Goal: Task Accomplishment & Management: Complete application form

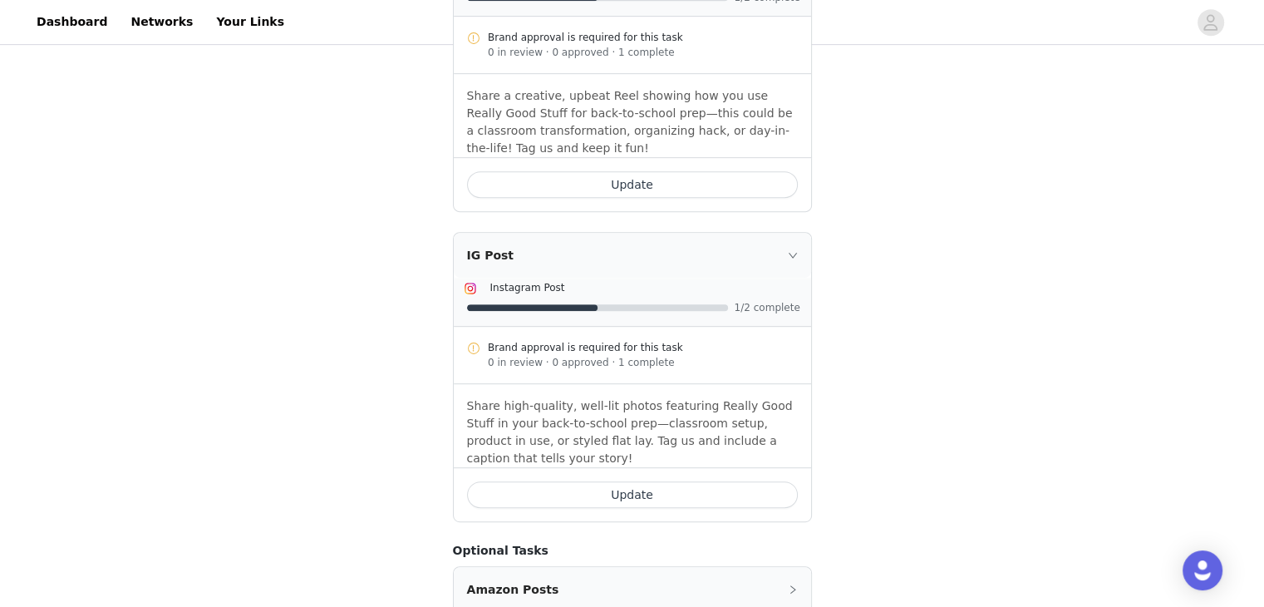
scroll to position [855, 0]
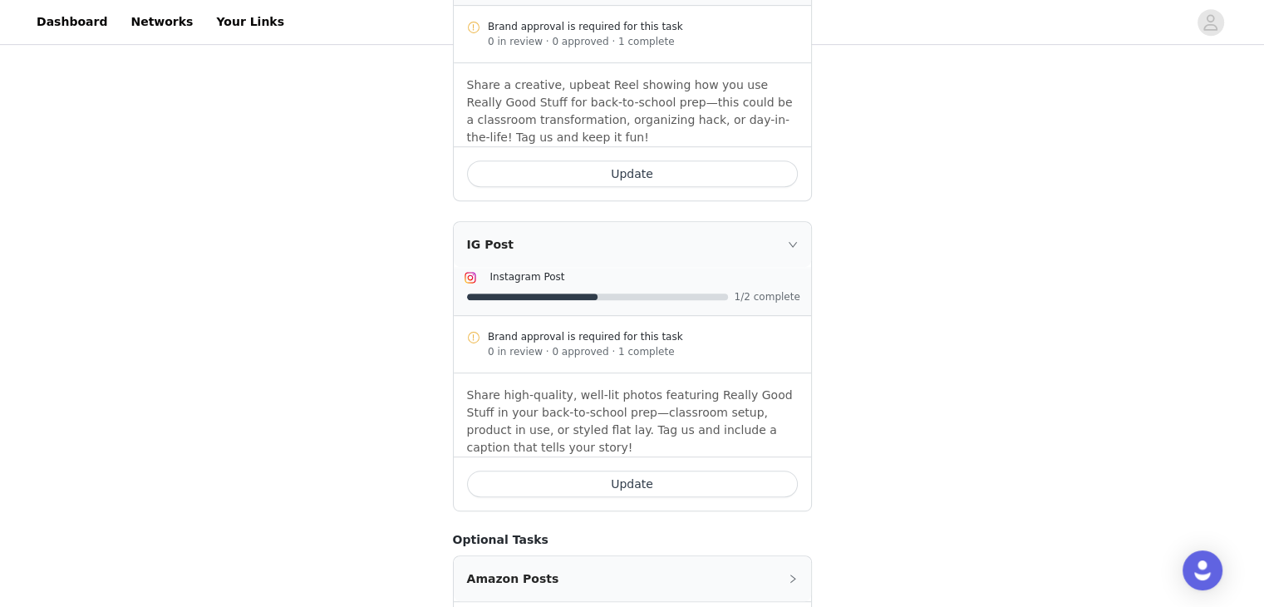
drag, startPoint x: 1271, startPoint y: 227, endPoint x: 1251, endPoint y: 430, distance: 203.8
drag, startPoint x: 1276, startPoint y: 427, endPoint x: 871, endPoint y: 402, distance: 405.6
drag, startPoint x: 1272, startPoint y: 403, endPoint x: 1208, endPoint y: 480, distance: 99.7
drag, startPoint x: 1208, startPoint y: 480, endPoint x: 1260, endPoint y: 478, distance: 52.4
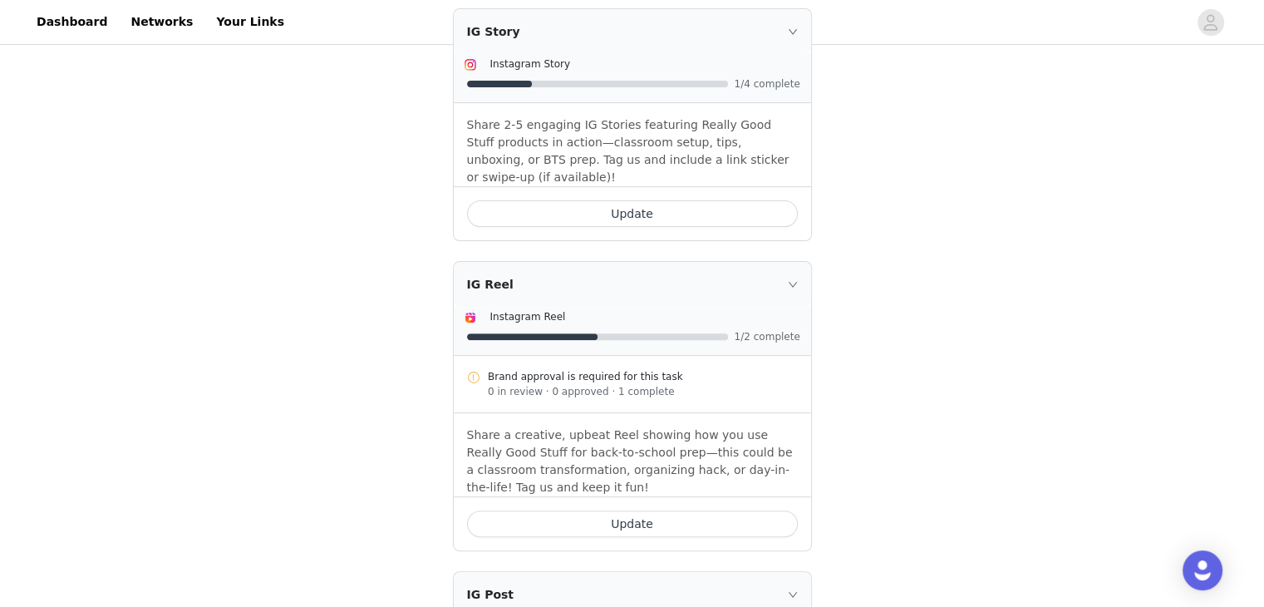
scroll to position [531, 0]
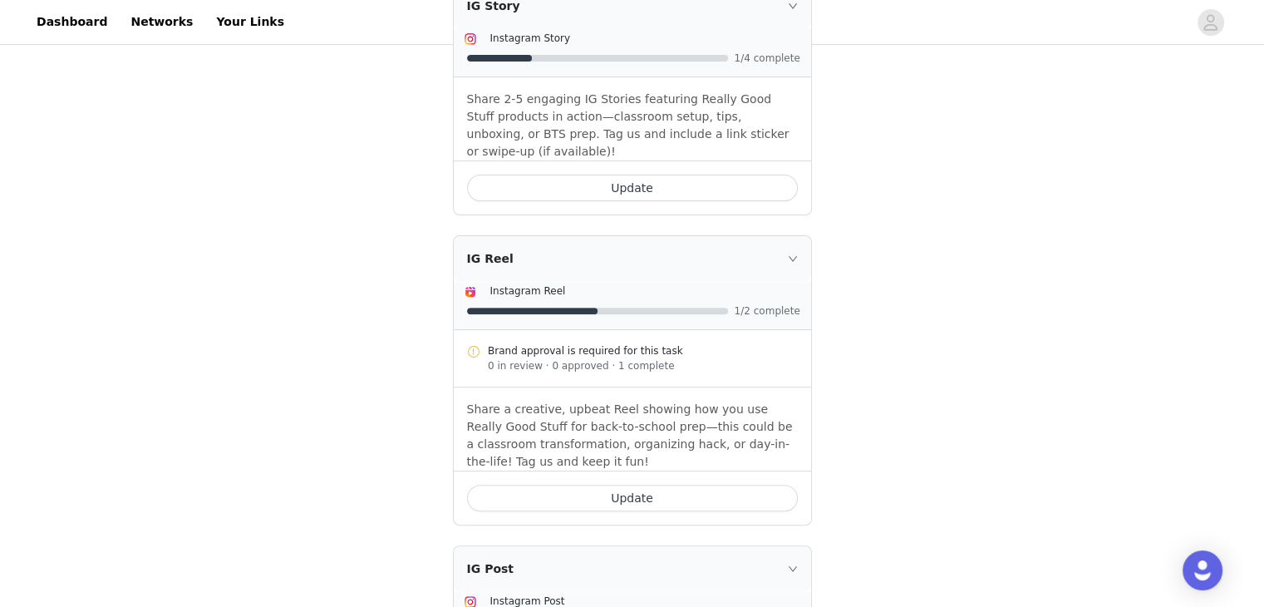
drag, startPoint x: 696, startPoint y: 433, endPoint x: 630, endPoint y: 432, distance: 65.7
click at [630, 485] on button "Update" at bounding box center [632, 498] width 331 height 27
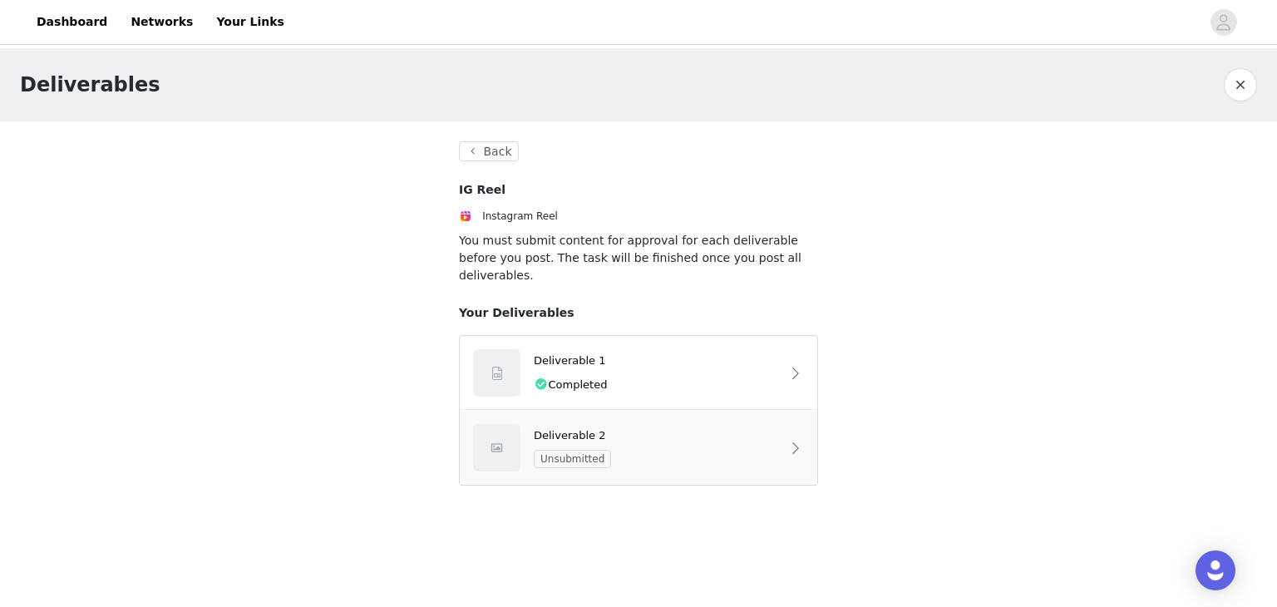
click at [654, 457] on div "Deliverable 2 Unsubmitted" at bounding box center [638, 448] width 357 height 74
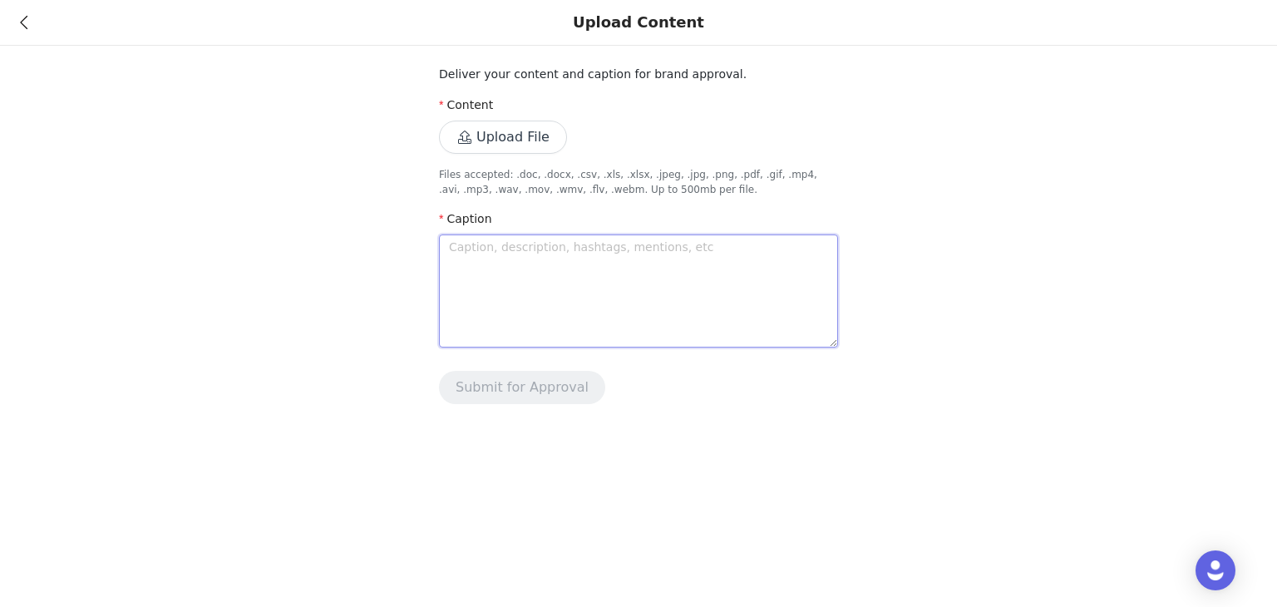
click at [633, 282] on textarea at bounding box center [638, 290] width 399 height 113
paste textarea "Back-to-school organization is so much easier with @reallygoodstuff 🙌✨ They ser…"
type textarea "Back-to-school organization is so much easier with @reallygoodstuff 🙌✨ They ser…"
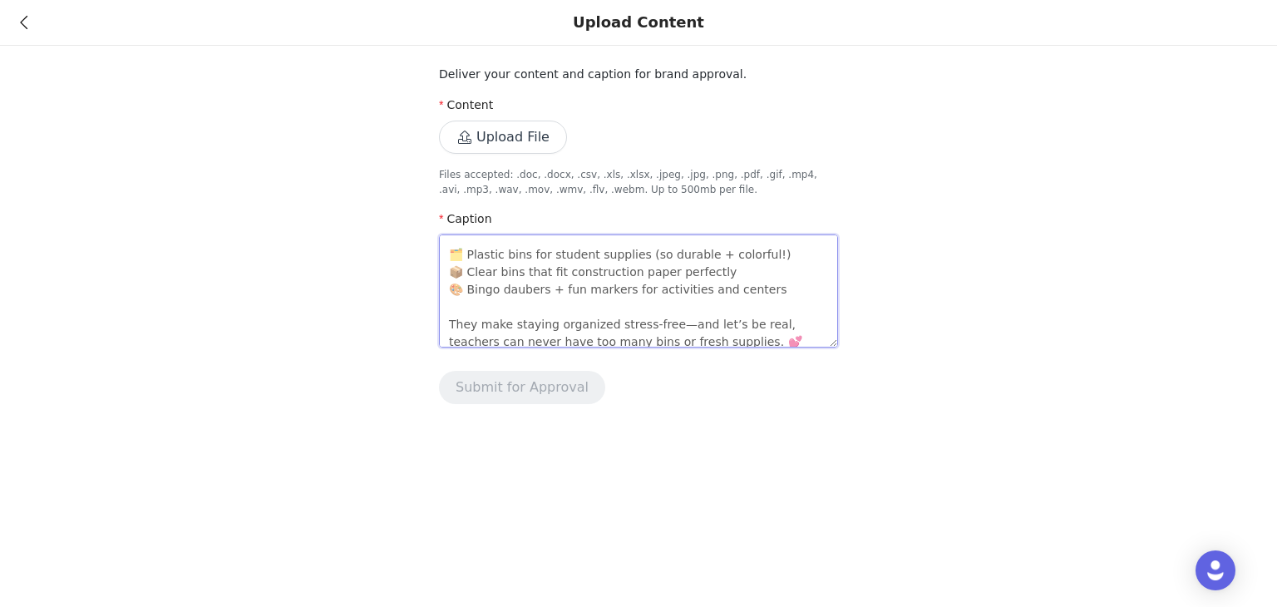
scroll to position [60, 0]
drag, startPoint x: 751, startPoint y: 260, endPoint x: 697, endPoint y: 257, distance: 54.1
click at [697, 257] on textarea "Back-to-school organization is so much easier with @reallygoodstuff 🙌✨ They ser…" at bounding box center [638, 290] width 399 height 113
type textarea "Back-to-school organization is so much easier with @reallygoodstuff 🙌✨ They ser…"
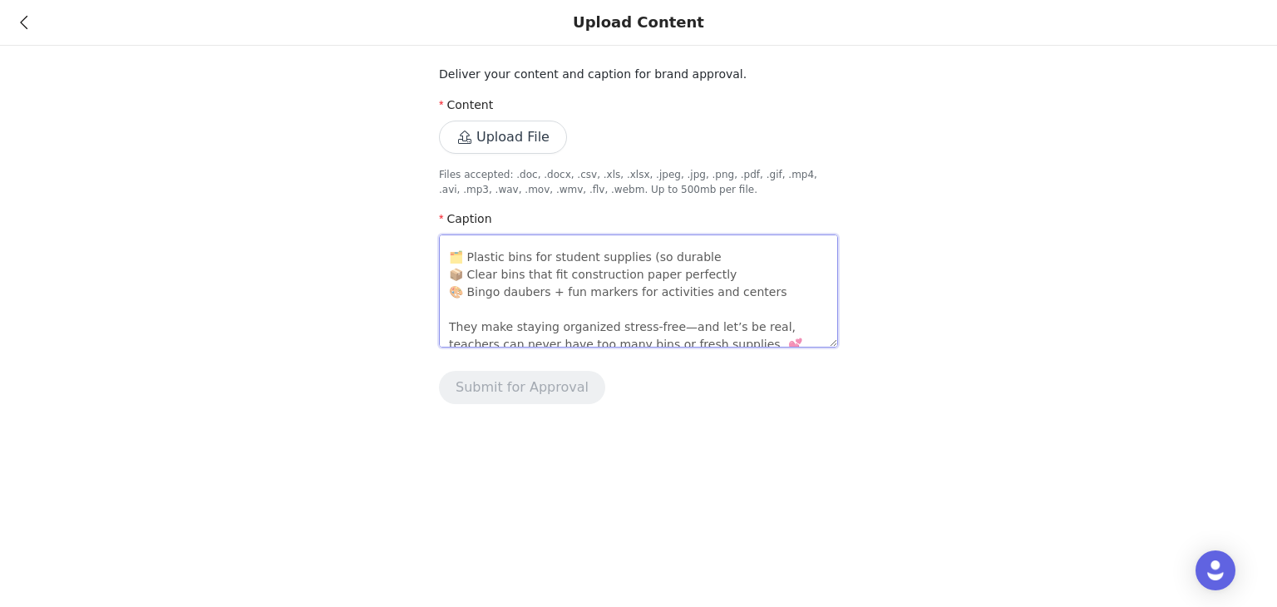
type textarea "Back-to-school organization is so much easier with @reallygoodstuff 🙌✨ They ser…"
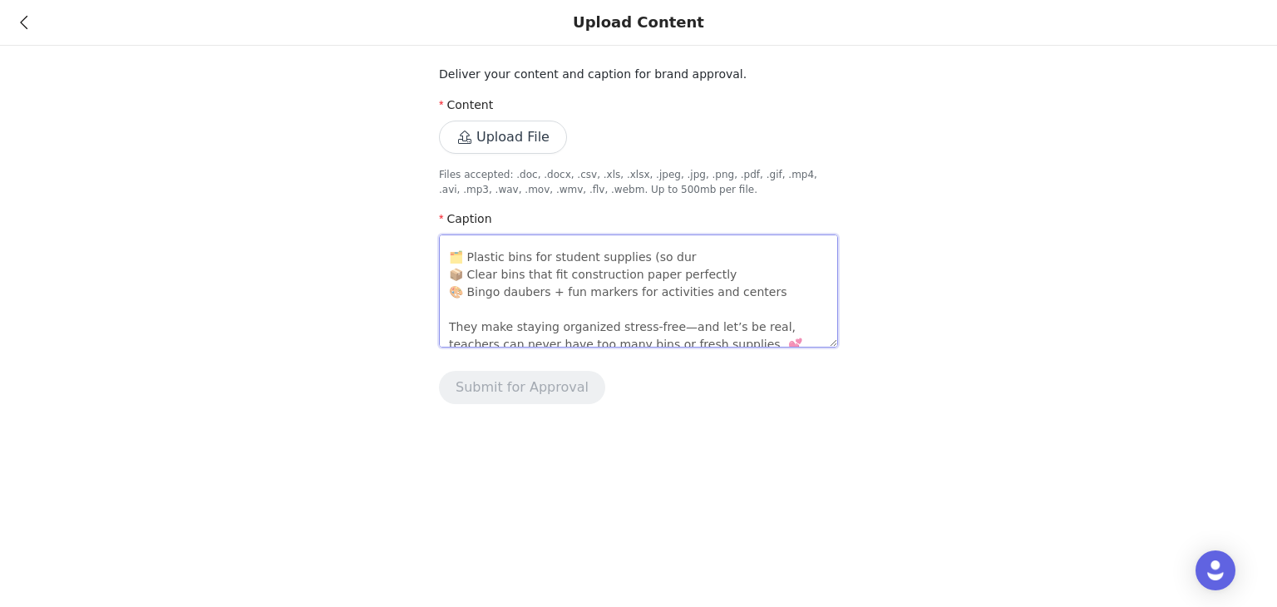
type textarea "Back-to-school organization is so much easier with @reallygoodstuff 🙌✨ They ser…"
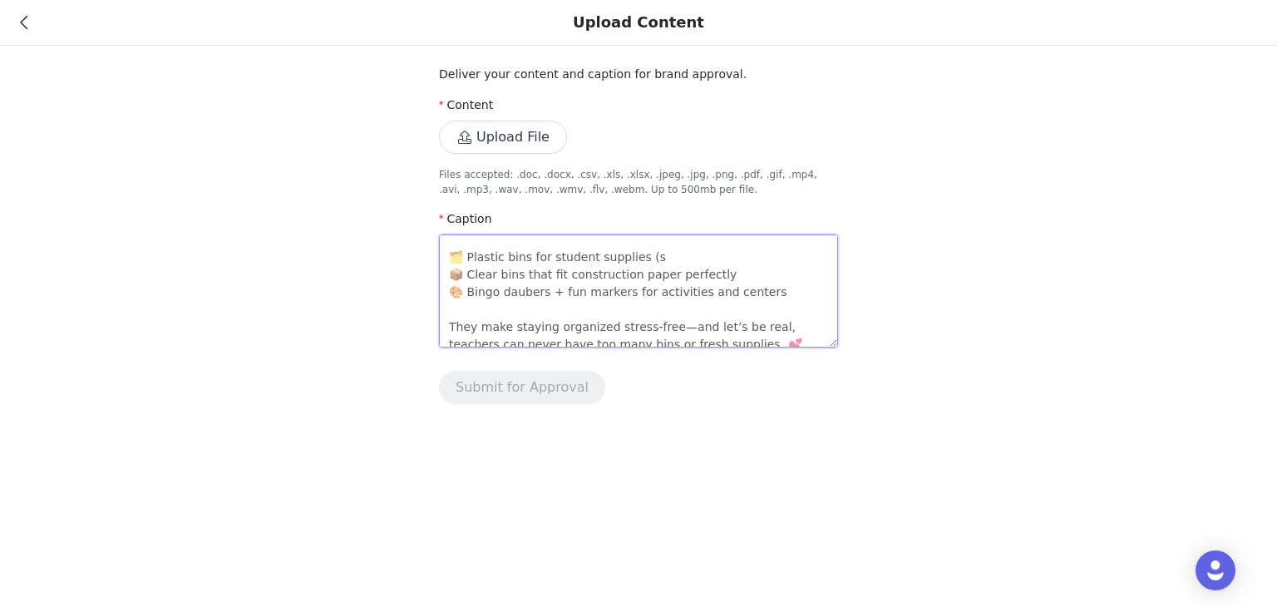
type textarea "Back-to-school organization is so much easier with @reallygoodstuff 🙌✨ They ser…"
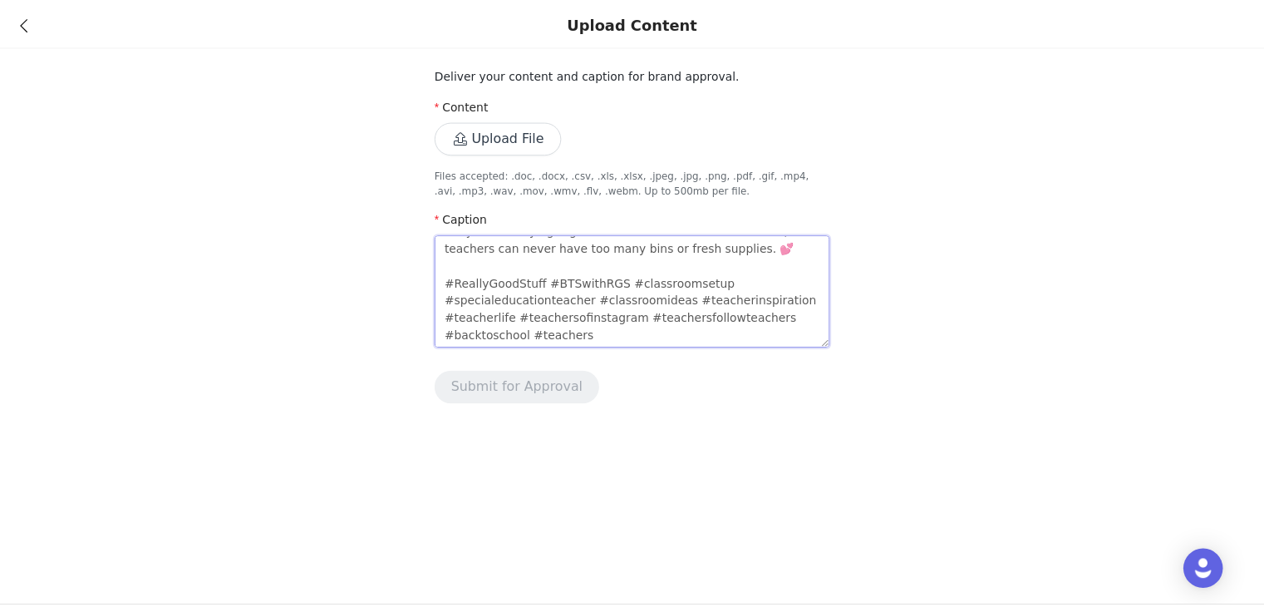
scroll to position [0, 0]
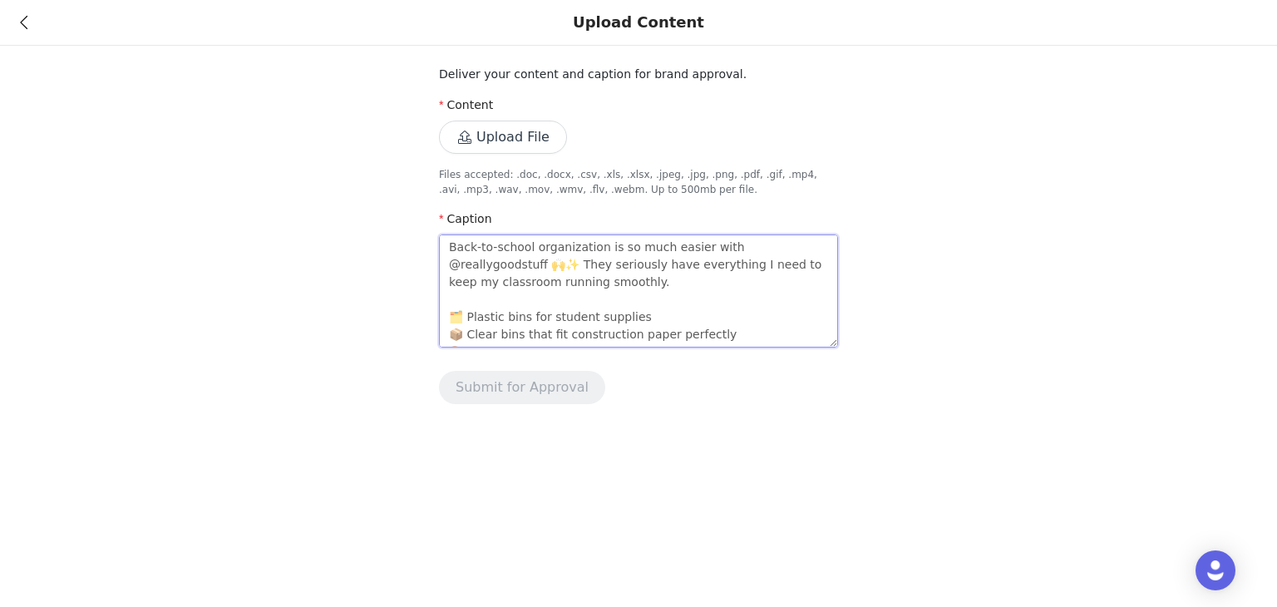
type textarea "Back-to-school organization is so much easier with @reallygoodstuff 🙌✨ They ser…"
click at [475, 137] on button "Upload File" at bounding box center [503, 137] width 128 height 33
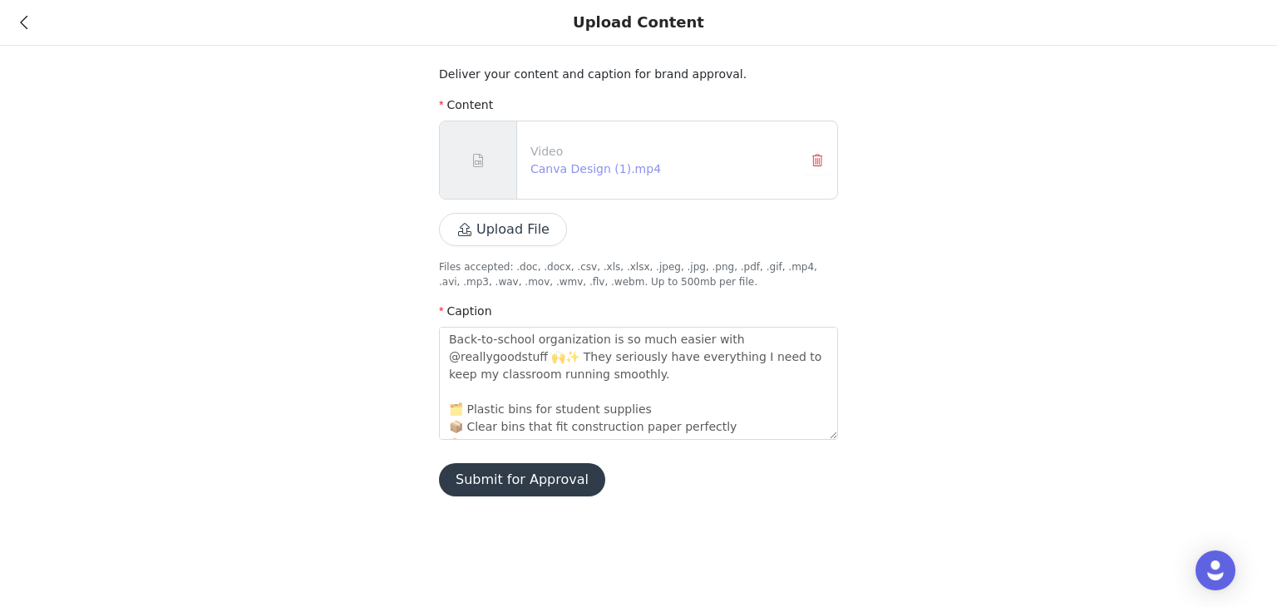
click at [575, 164] on link "Canva Design (1).mp4" at bounding box center [595, 168] width 131 height 13
click at [510, 470] on button "Submit for Approval" at bounding box center [522, 479] width 166 height 33
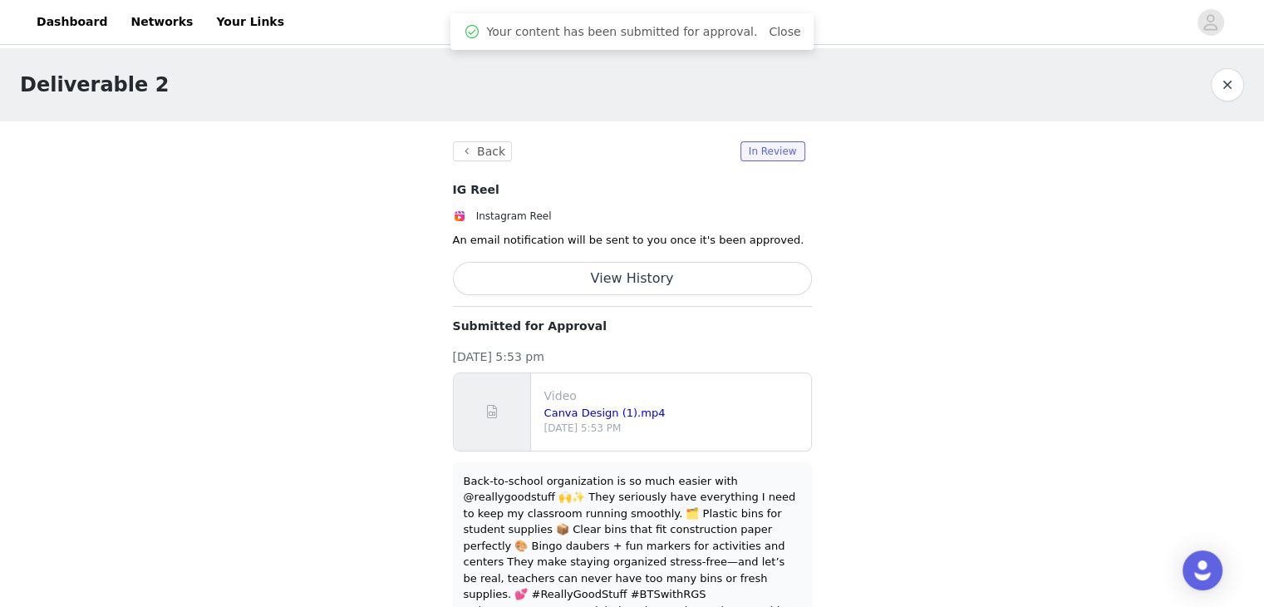
scroll to position [58, 0]
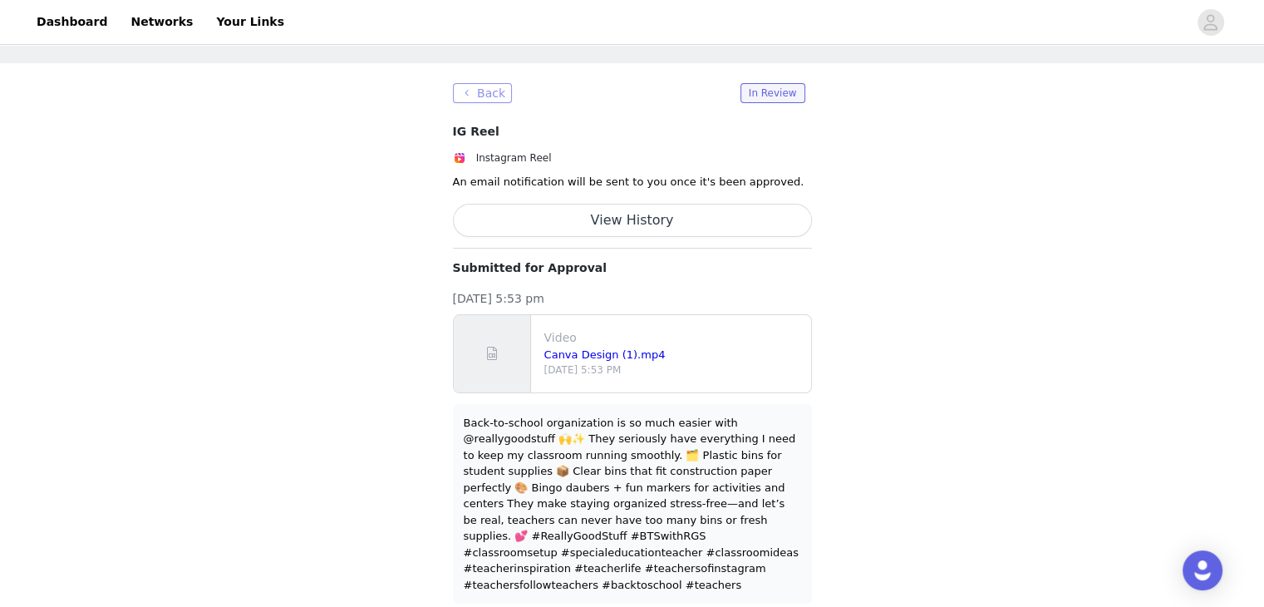
click at [482, 96] on button "Back" at bounding box center [483, 93] width 60 height 20
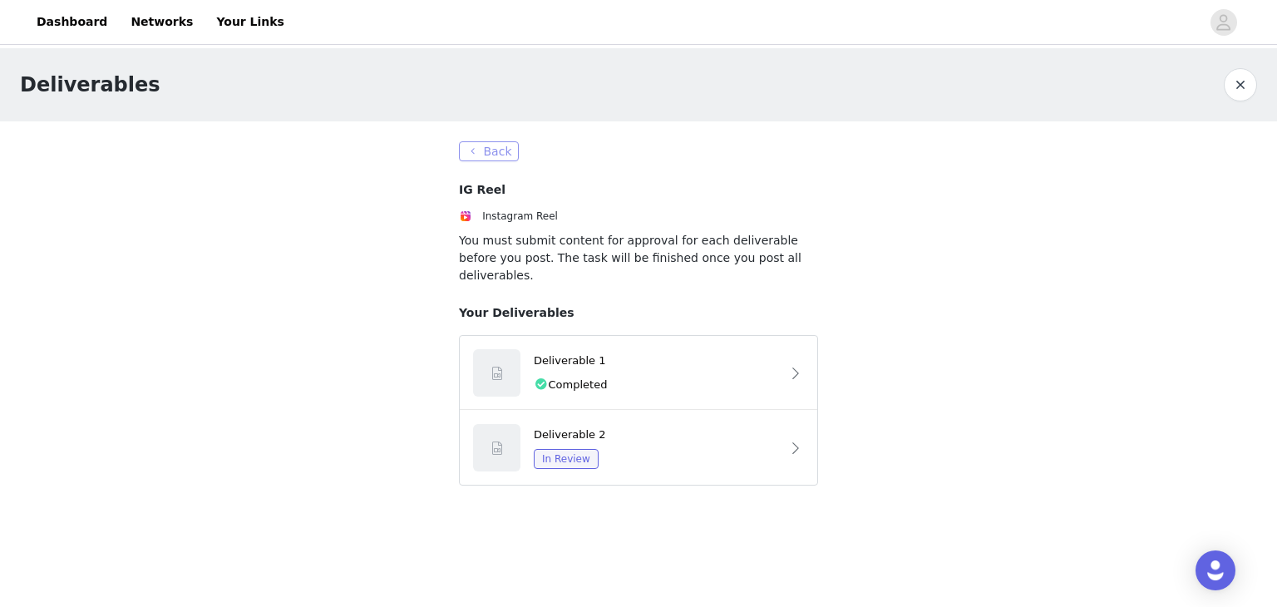
click at [479, 156] on button "Back" at bounding box center [489, 151] width 60 height 20
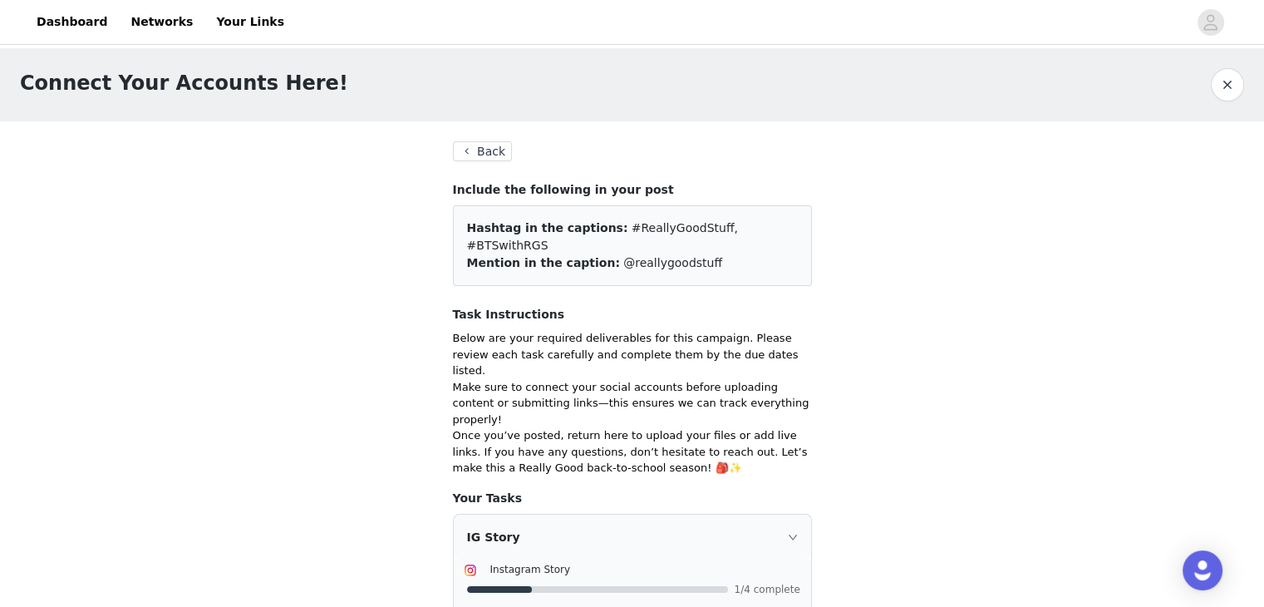
click at [473, 144] on button "Back" at bounding box center [483, 151] width 60 height 20
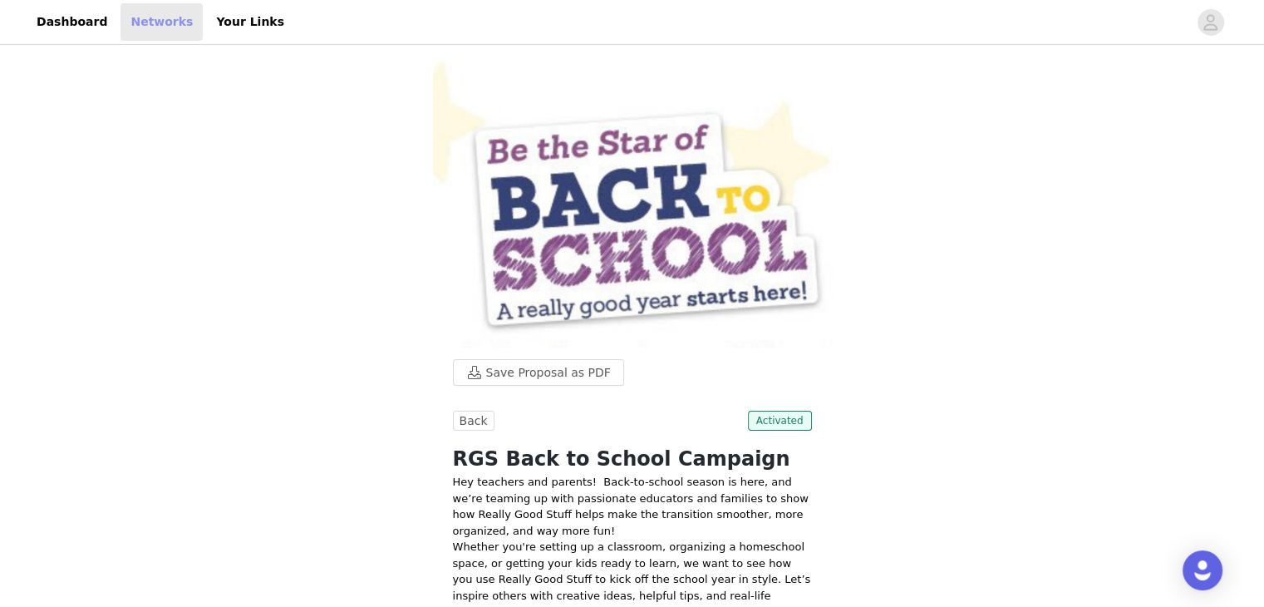
click at [154, 24] on link "Networks" at bounding box center [162, 21] width 82 height 37
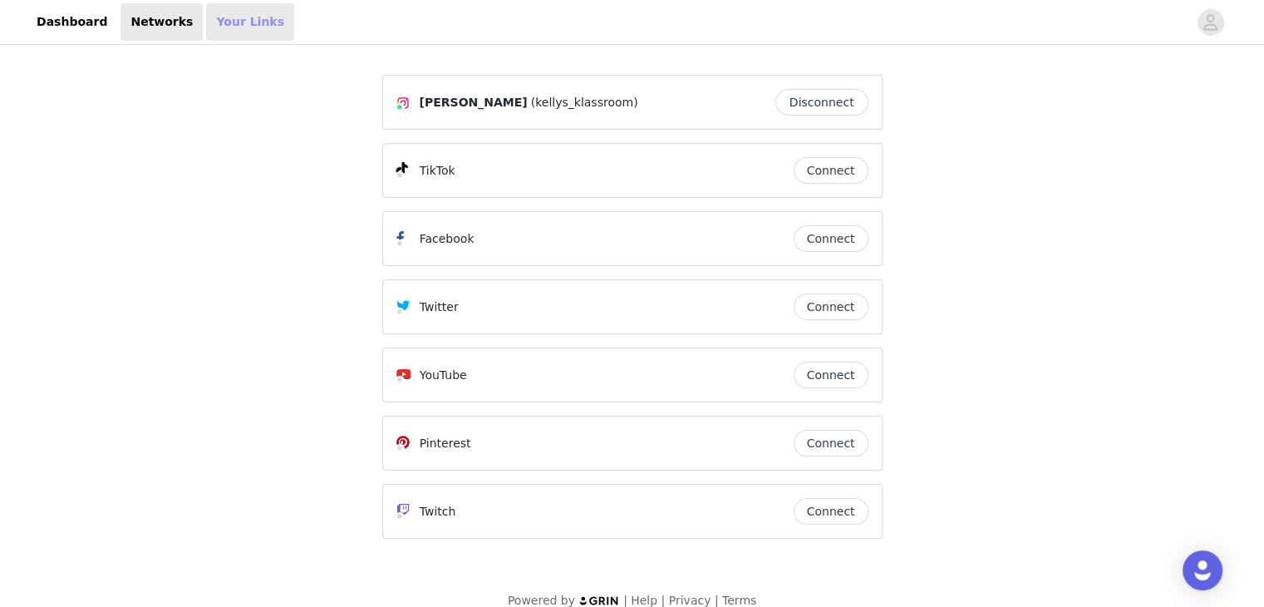
click at [222, 19] on link "Your Links" at bounding box center [250, 21] width 88 height 37
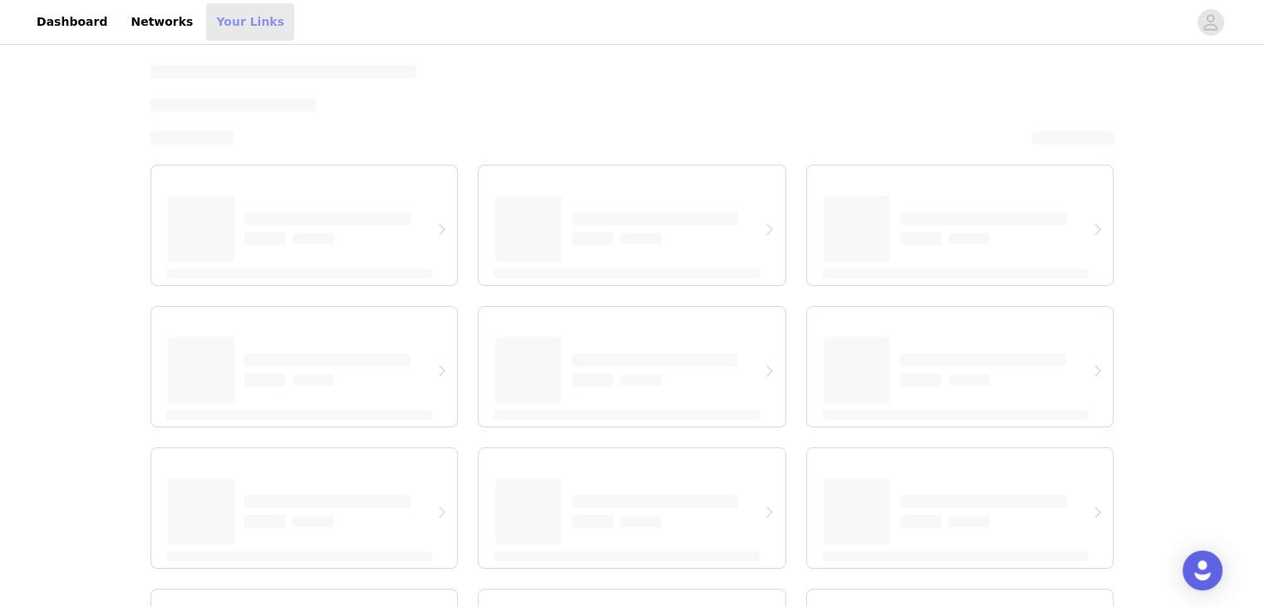
select select "12"
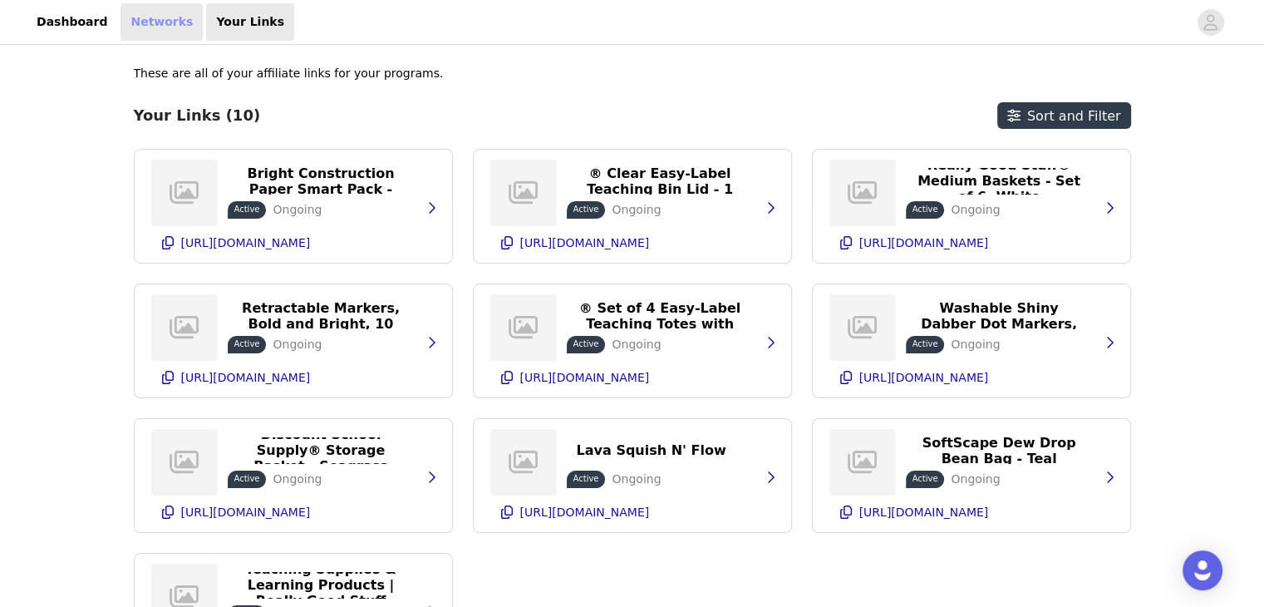
click at [133, 21] on link "Networks" at bounding box center [162, 21] width 82 height 37
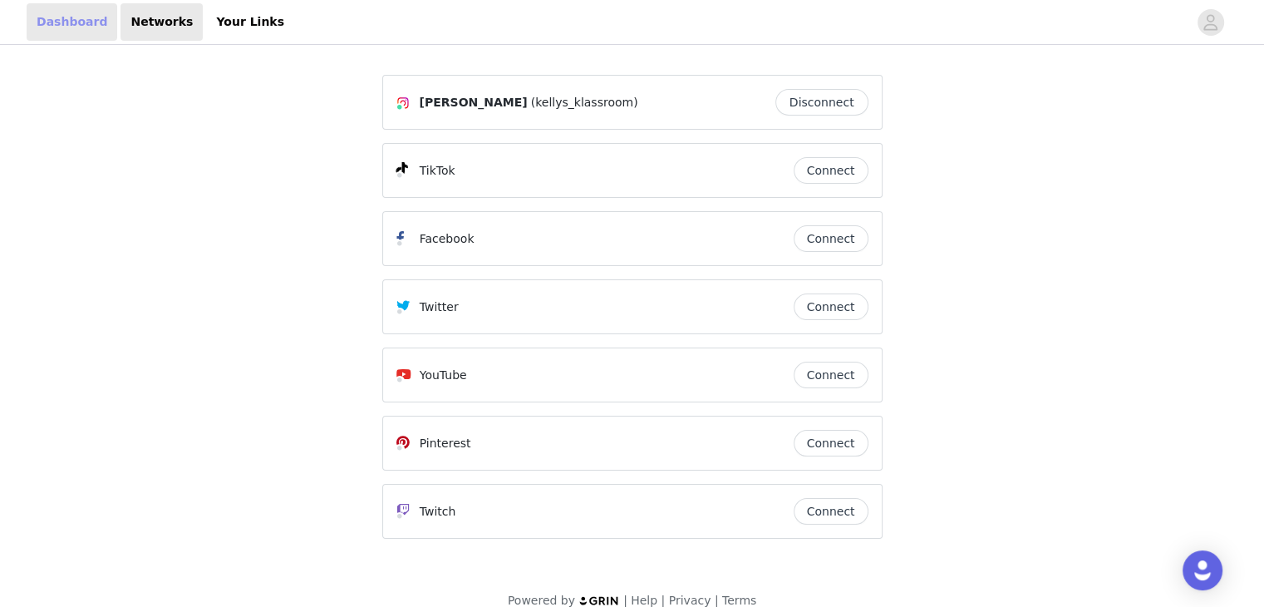
click at [66, 26] on link "Dashboard" at bounding box center [72, 21] width 91 height 37
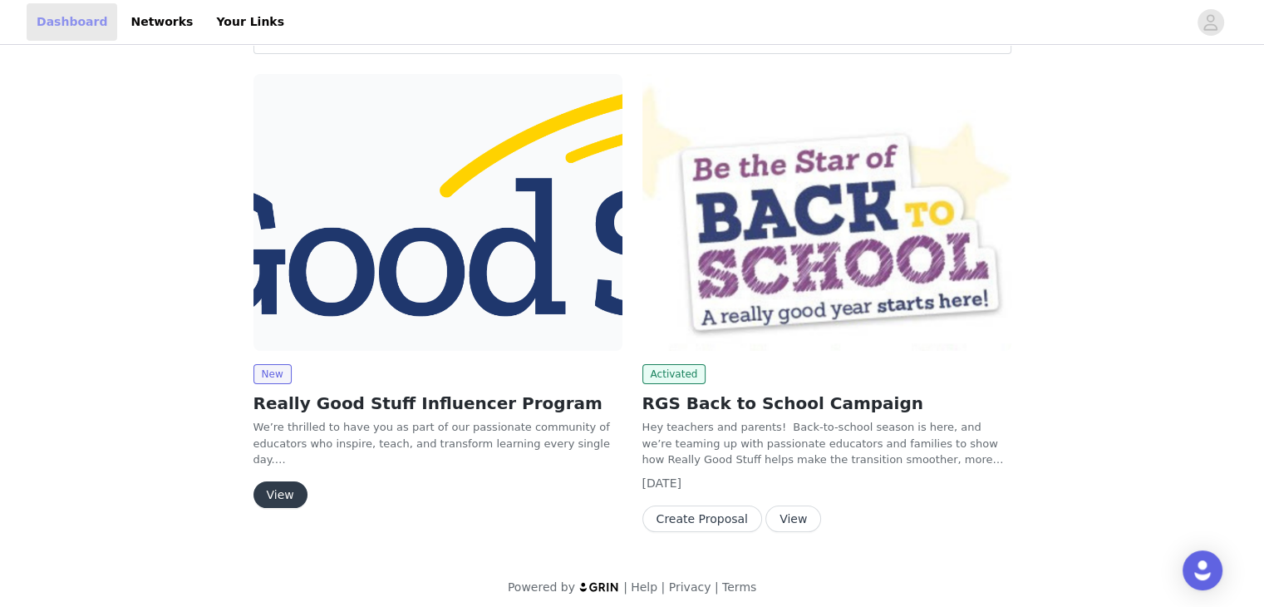
scroll to position [81, 0]
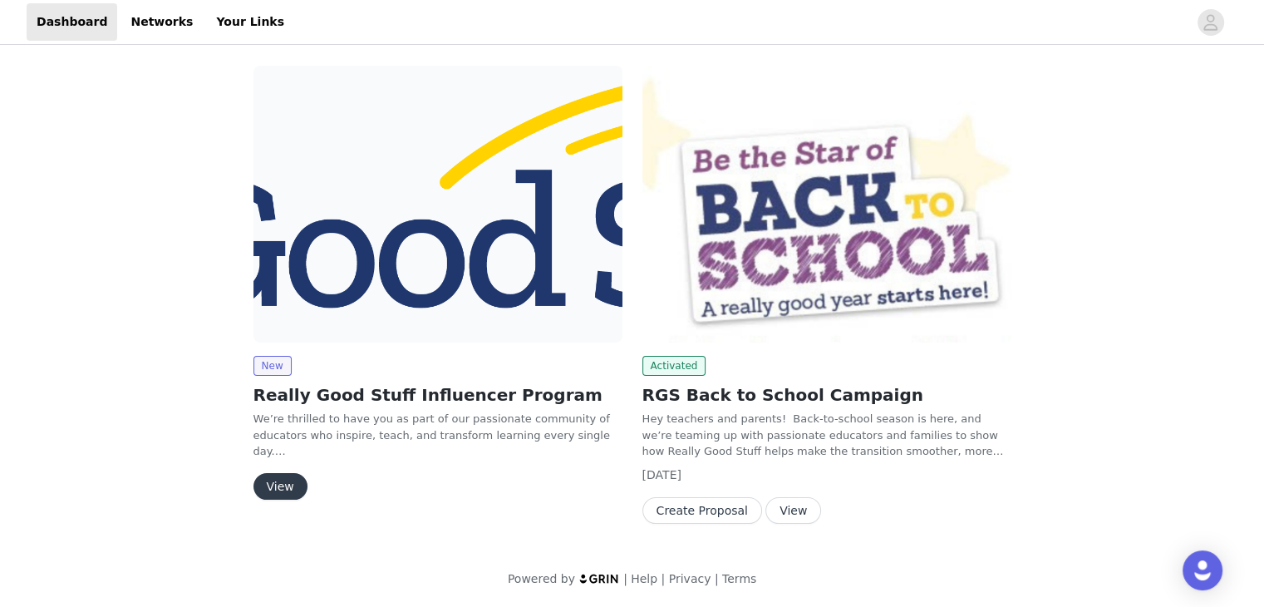
click at [265, 481] on button "View" at bounding box center [281, 486] width 54 height 27
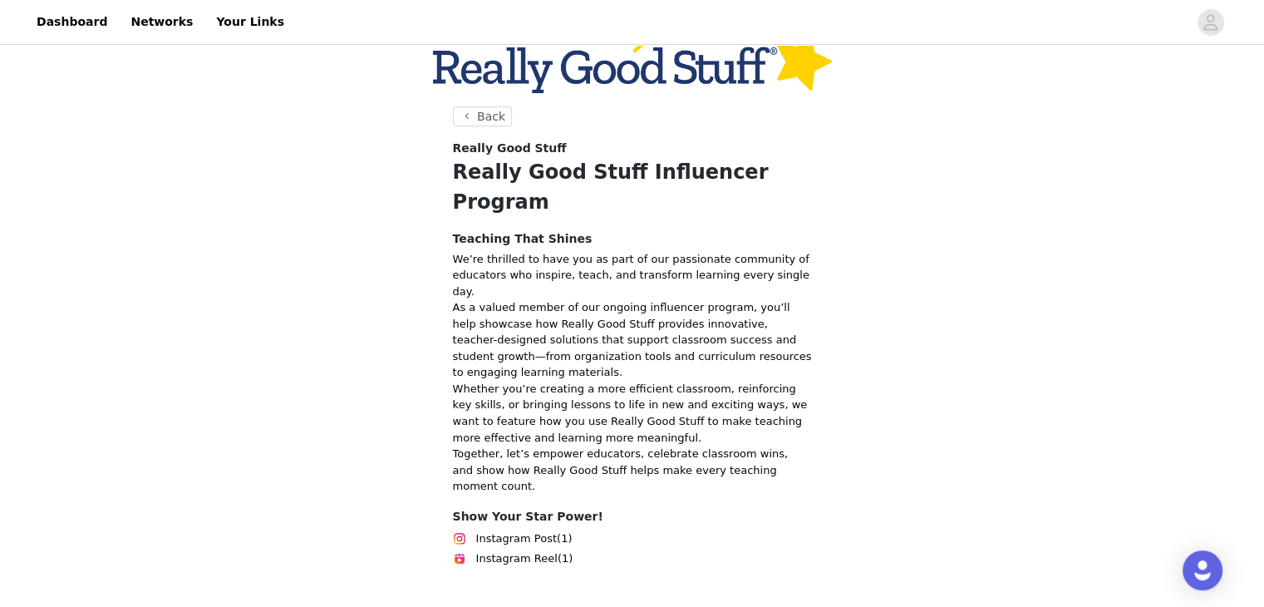
scroll to position [40, 0]
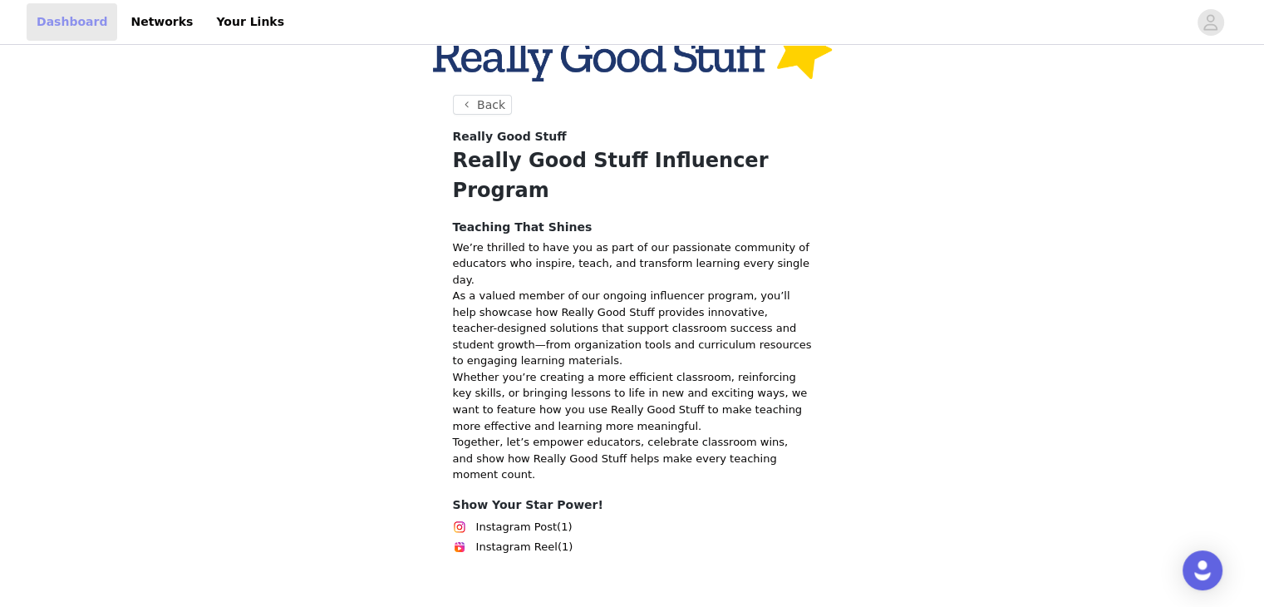
click at [64, 22] on link "Dashboard" at bounding box center [72, 21] width 91 height 37
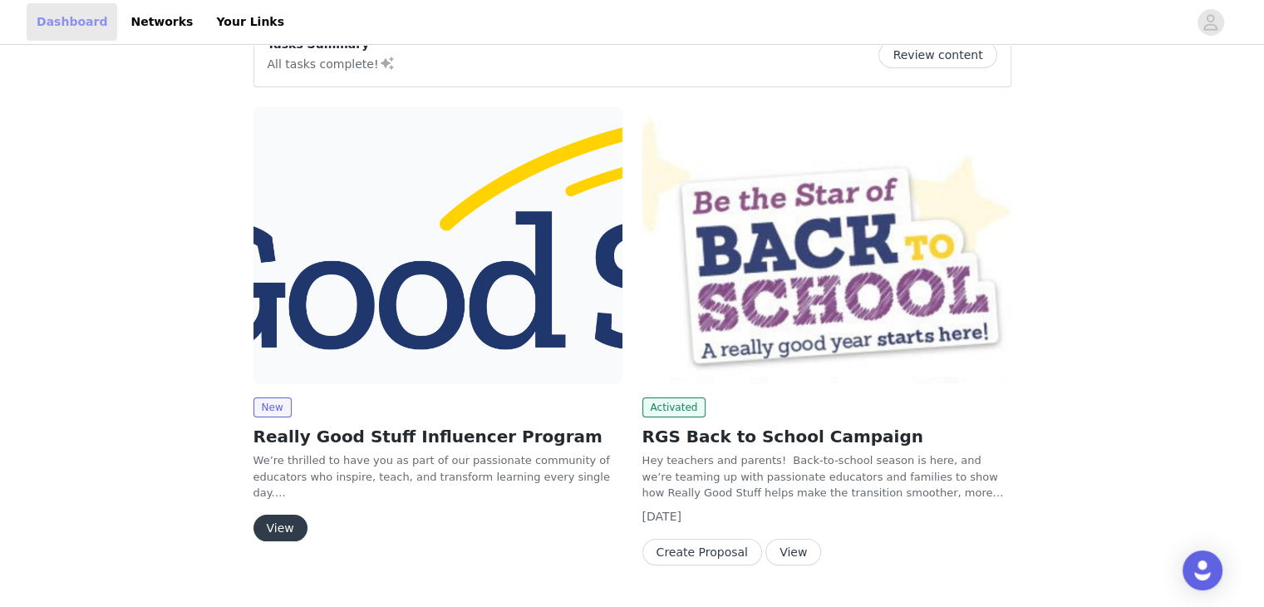
scroll to position [81, 0]
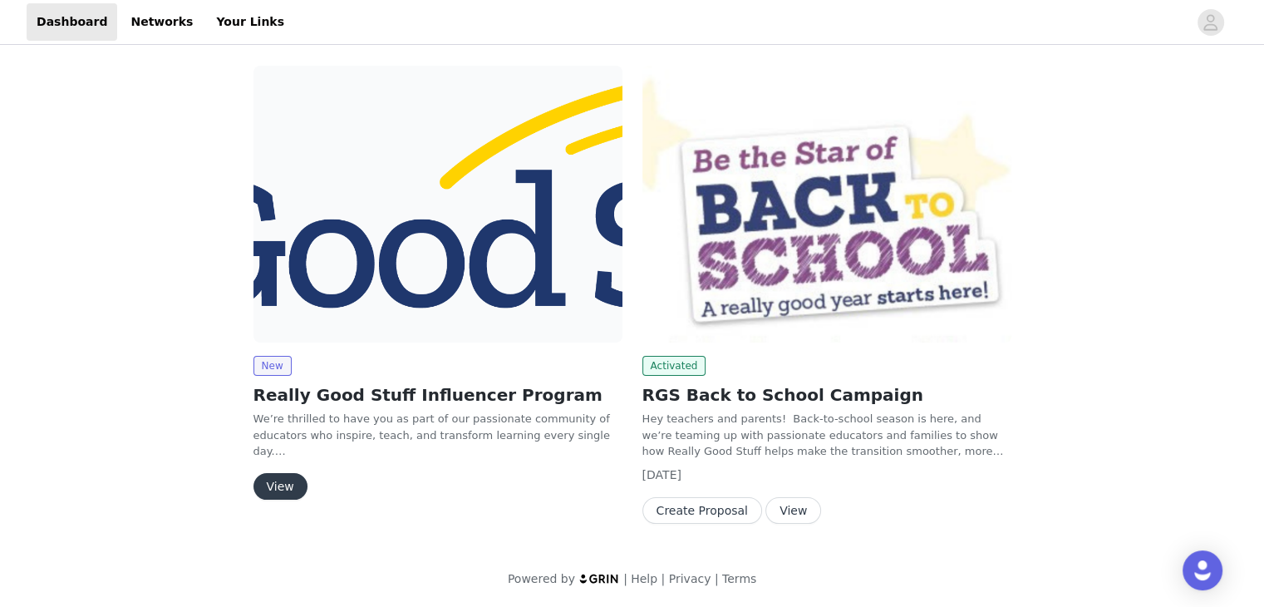
click at [785, 510] on button "View" at bounding box center [794, 510] width 56 height 27
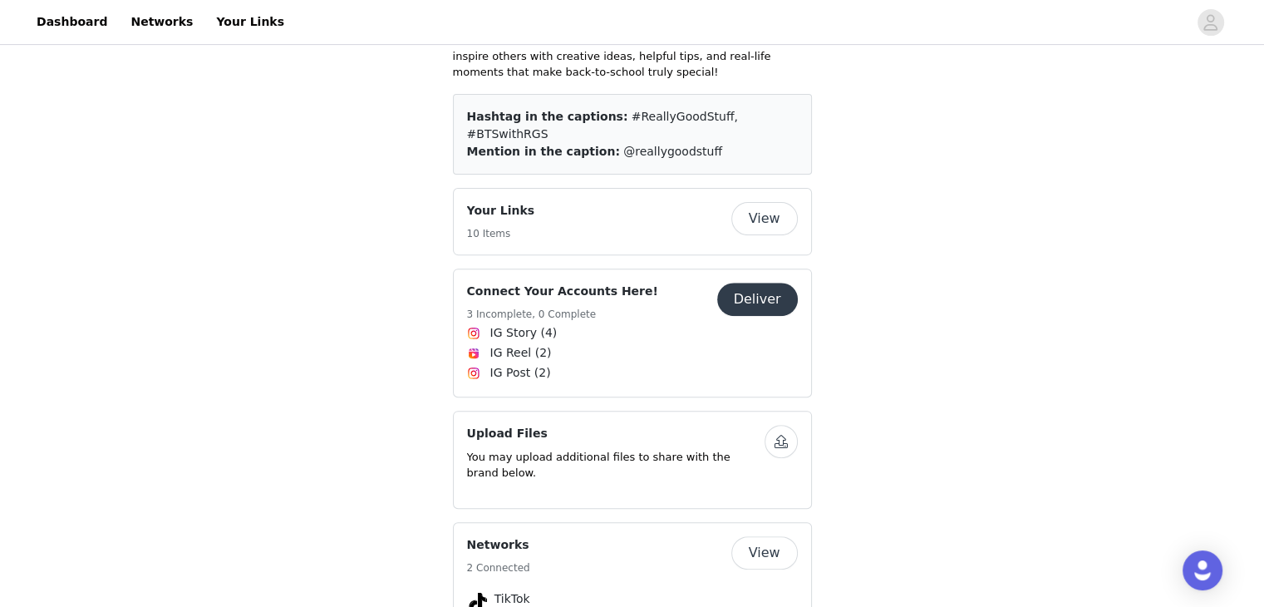
scroll to position [598, 0]
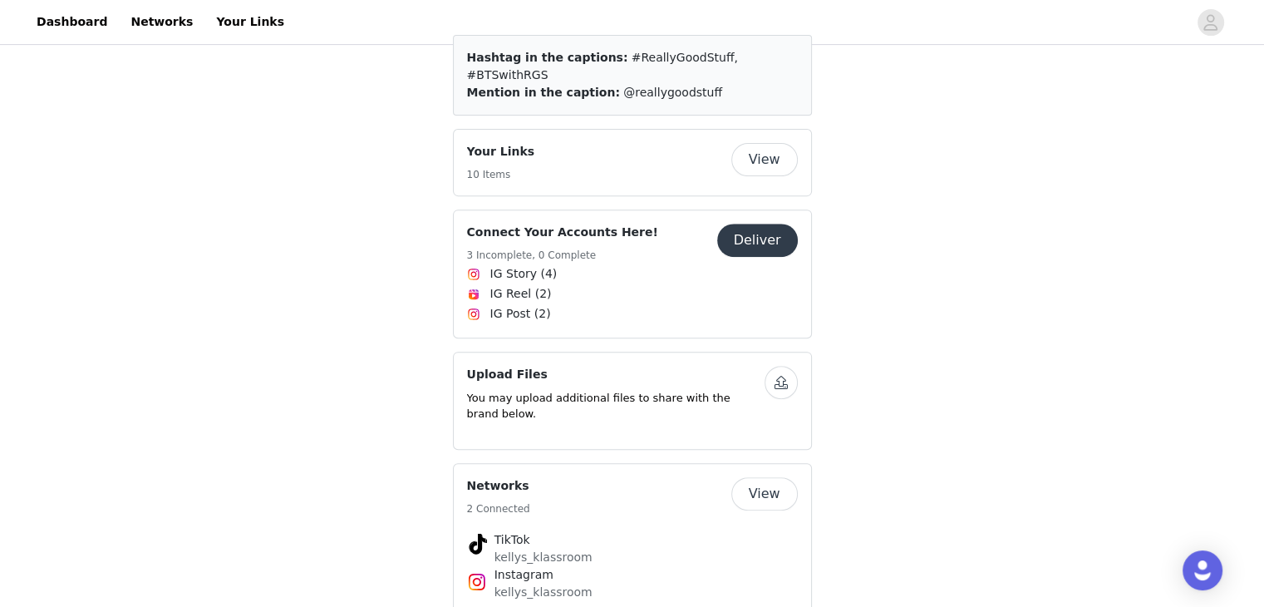
click at [772, 224] on button "Deliver" at bounding box center [757, 240] width 81 height 33
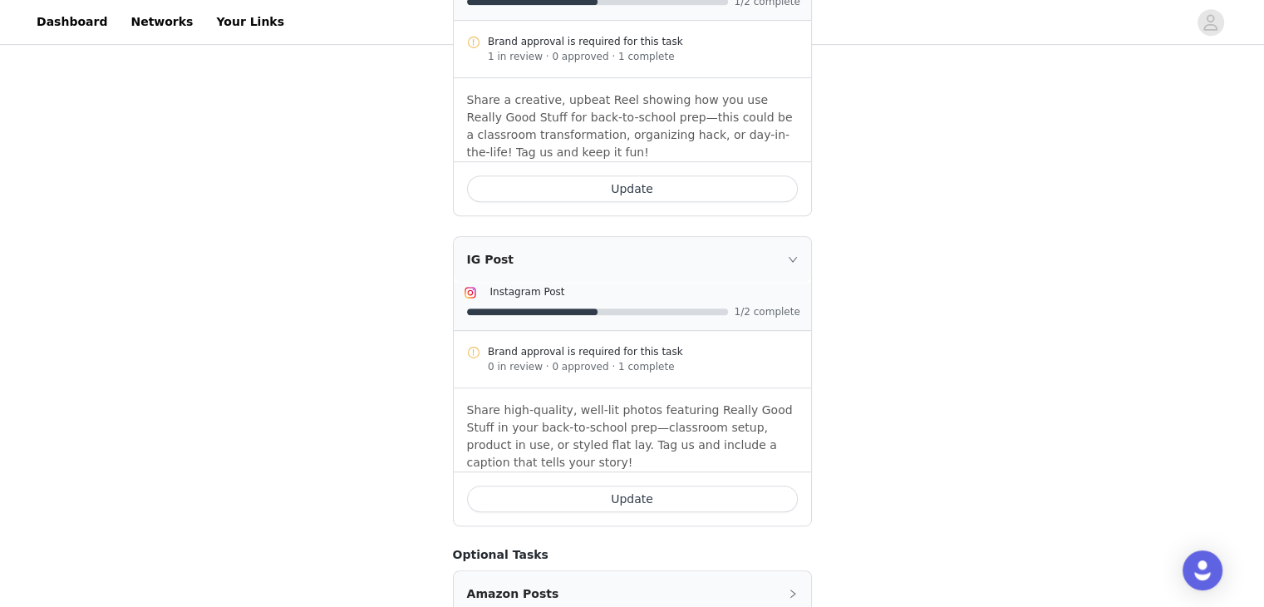
scroll to position [855, 0]
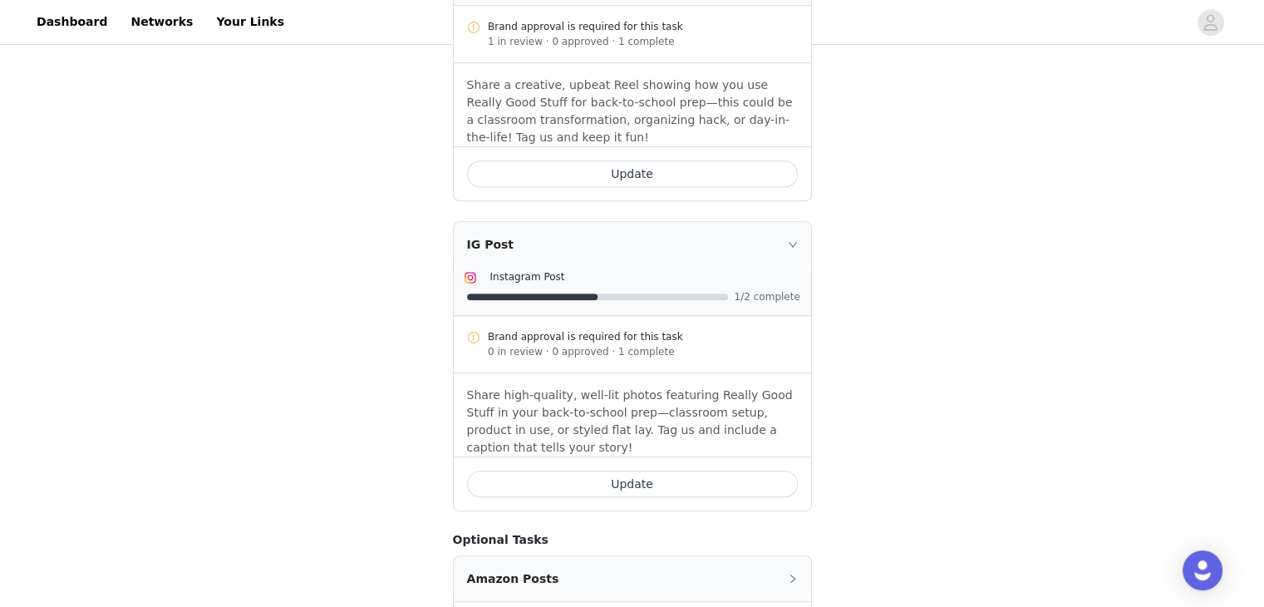
click at [598, 316] on div "Brand approval is required for this task 0 in review · 0 approved · 1 complete" at bounding box center [632, 344] width 357 height 57
click at [615, 387] on p "Share high-quality, well-lit photos featuring Really Good Stuff in your back-to…" at bounding box center [632, 422] width 331 height 70
click at [637, 470] on button "Update" at bounding box center [632, 483] width 331 height 27
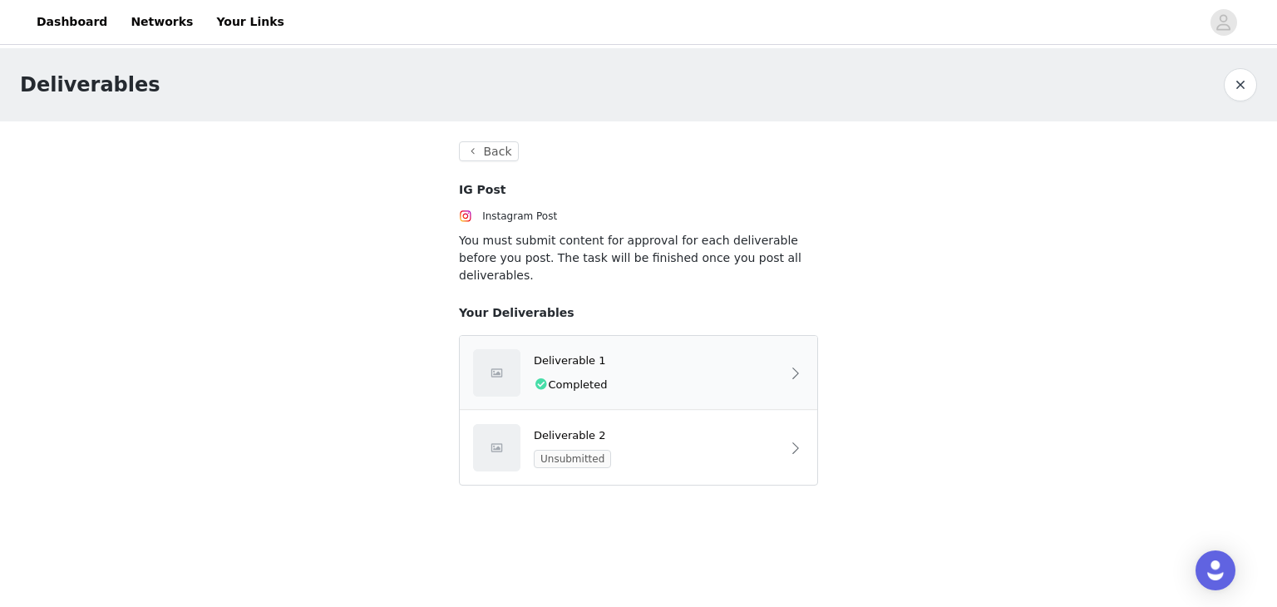
click at [776, 353] on div "Deliverable 1 Completed" at bounding box center [657, 372] width 247 height 41
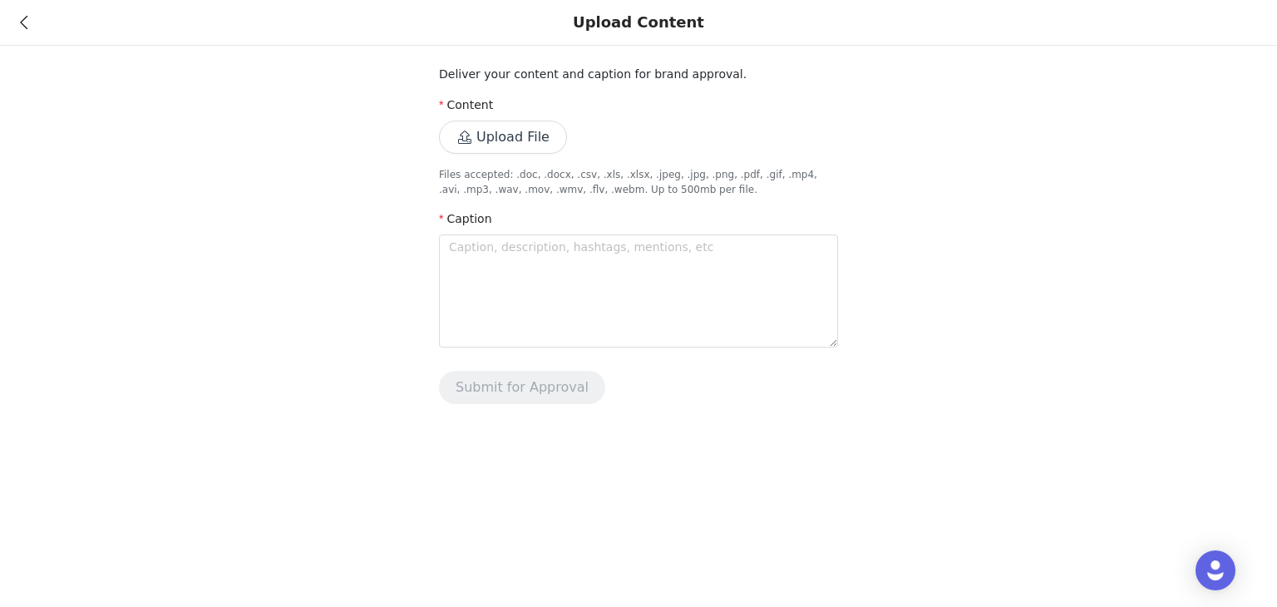
click at [18, 26] on div "Upload Content" at bounding box center [638, 23] width 1277 height 46
click at [22, 19] on icon at bounding box center [23, 23] width 7 height 12
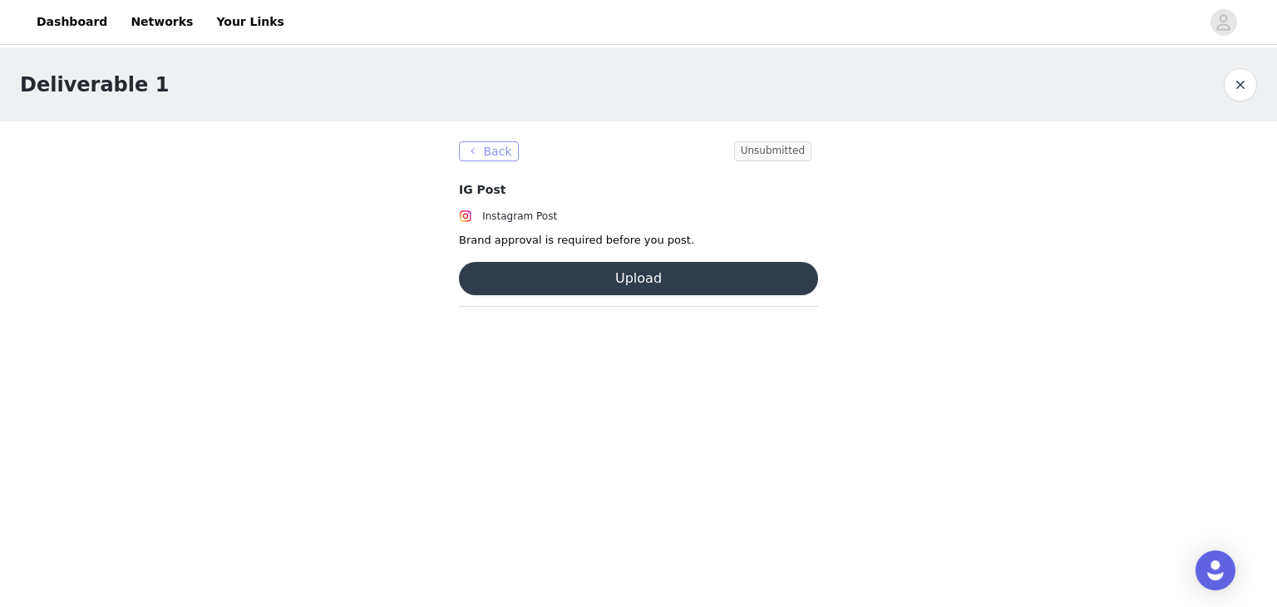
click at [479, 146] on button "Back" at bounding box center [489, 151] width 60 height 20
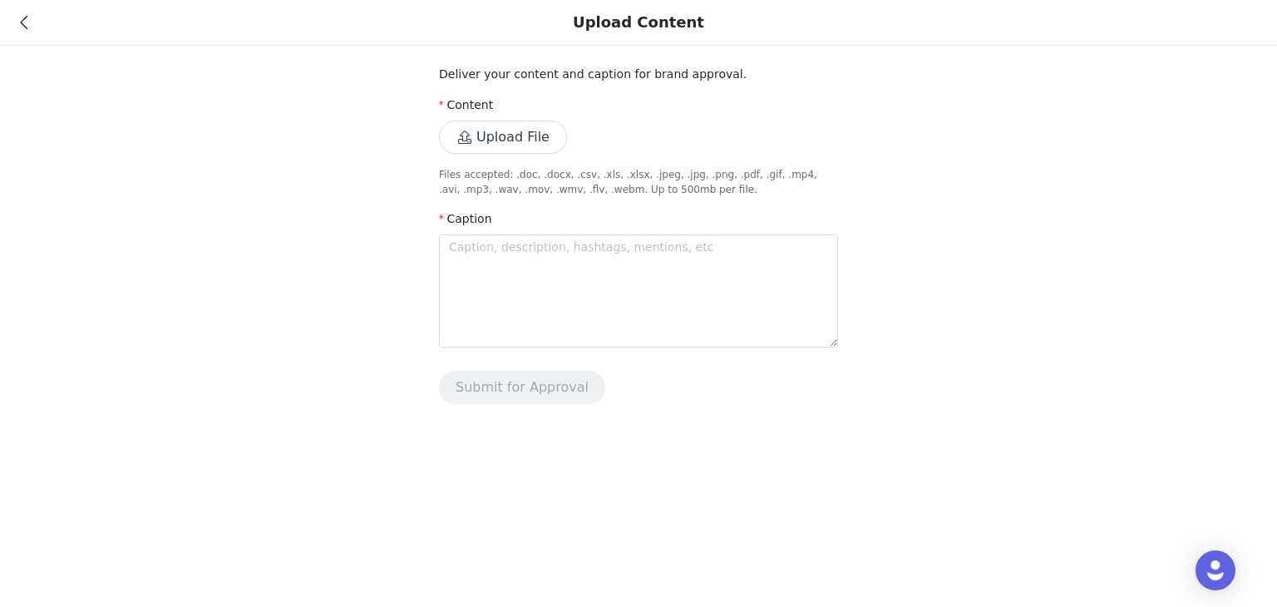
click at [17, 27] on div "Upload Content" at bounding box center [638, 23] width 1277 height 46
click at [27, 22] on icon at bounding box center [23, 23] width 7 height 12
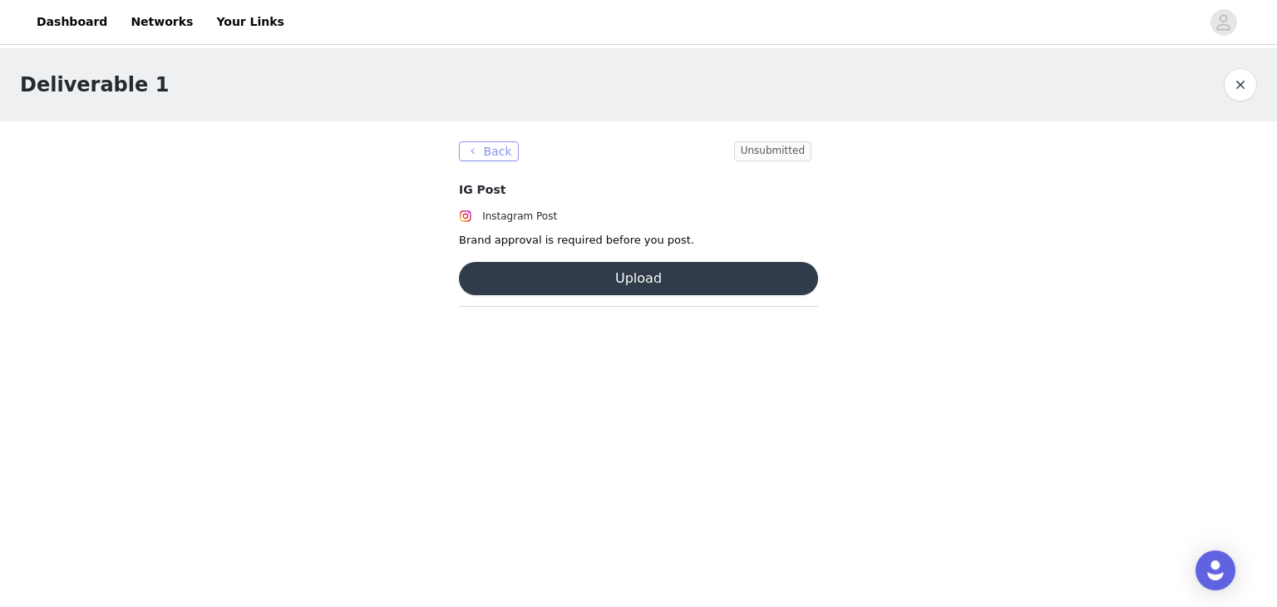
click at [482, 147] on button "Back" at bounding box center [489, 151] width 60 height 20
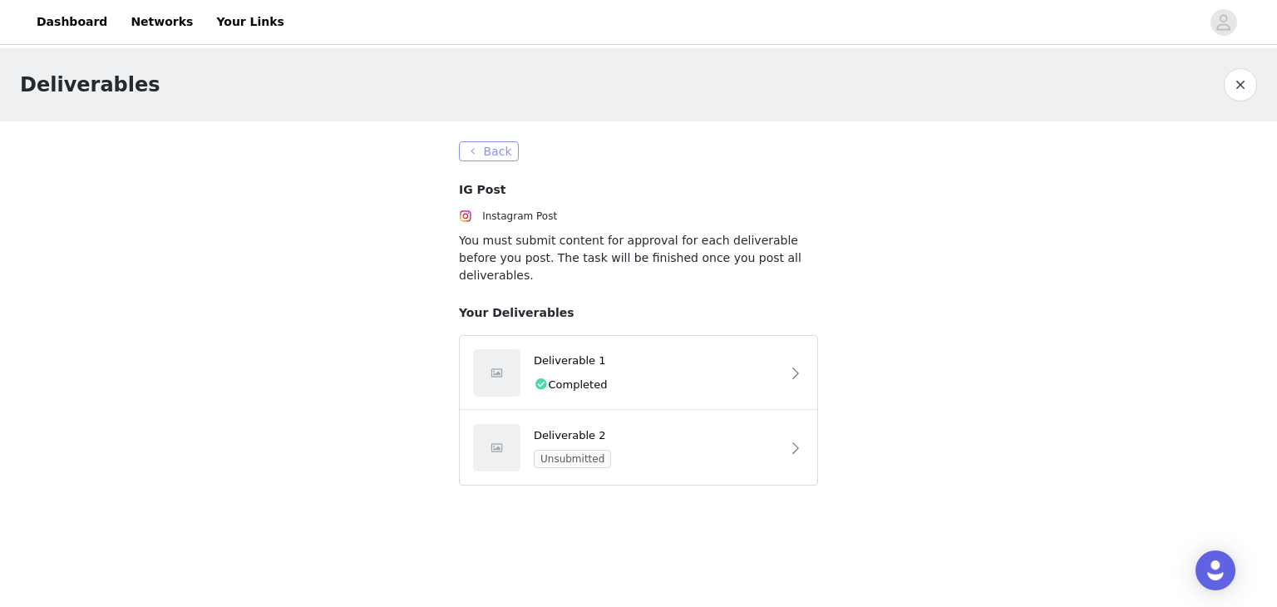
click at [491, 150] on button "Back" at bounding box center [489, 151] width 60 height 20
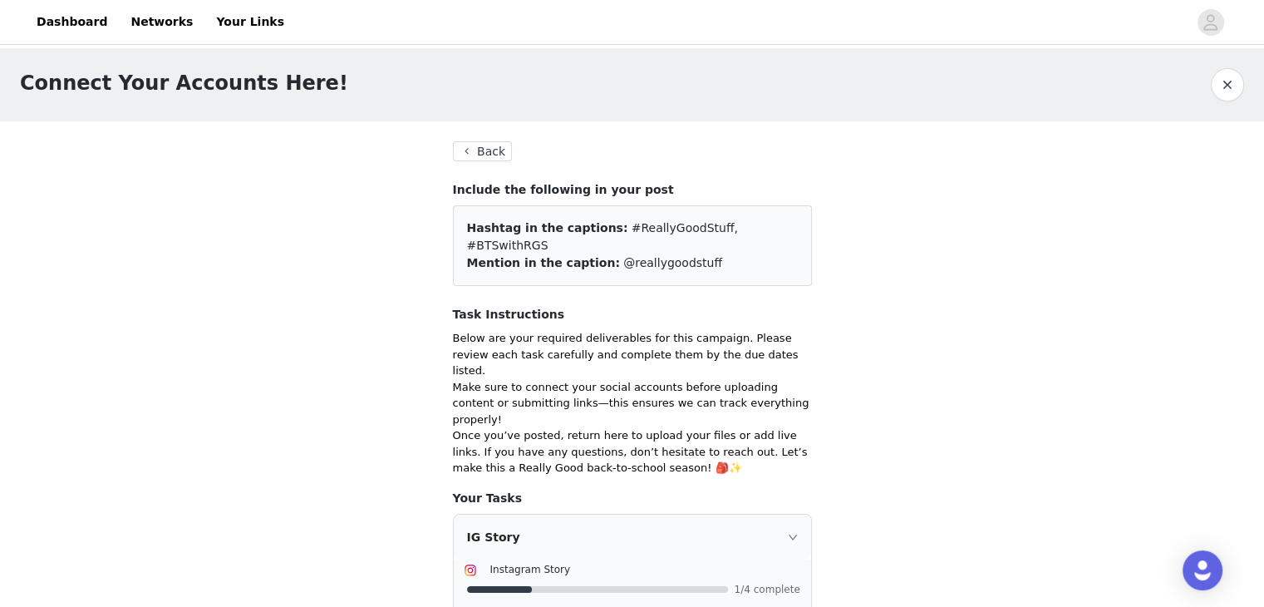
click at [486, 156] on button "Back" at bounding box center [483, 151] width 60 height 20
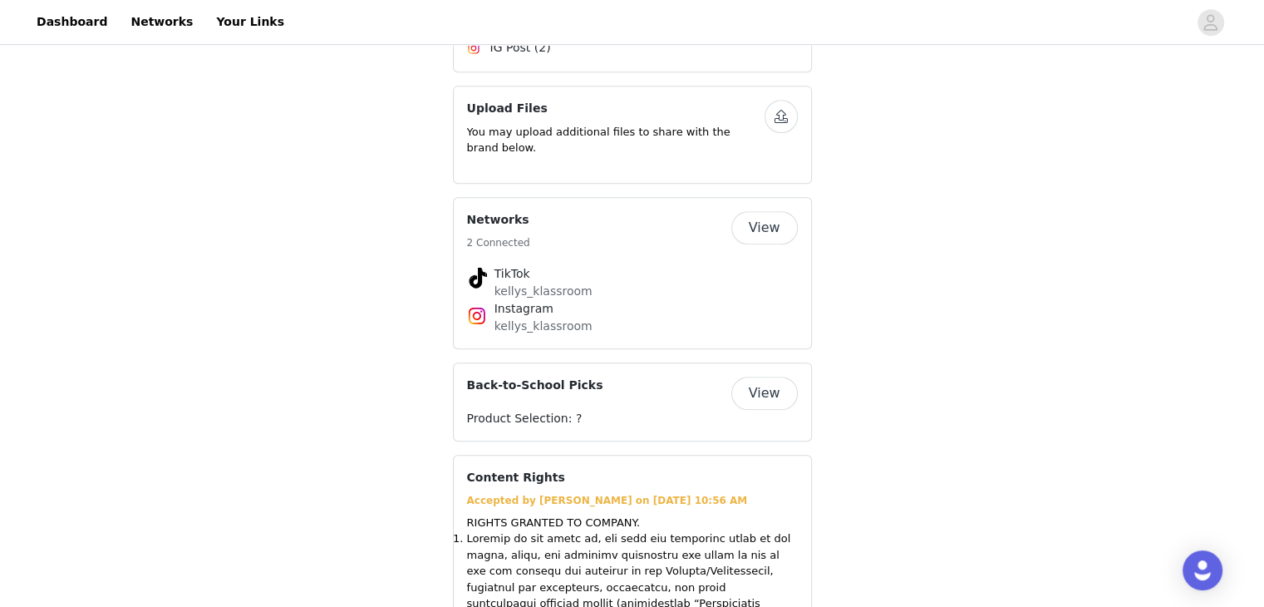
scroll to position [615, 0]
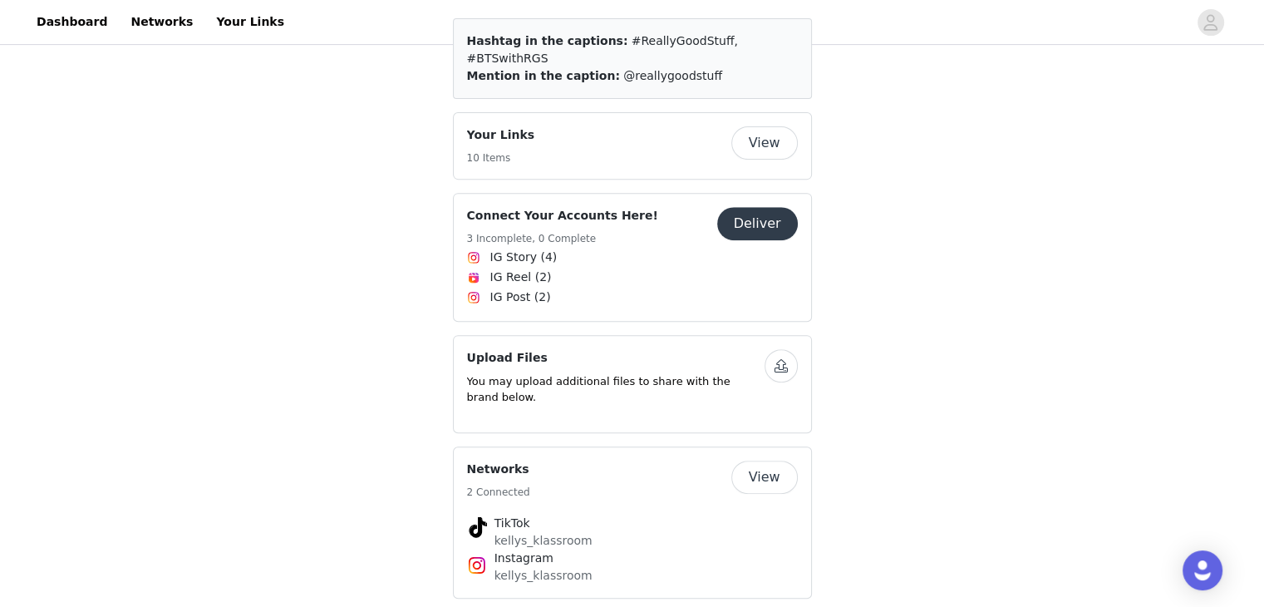
click at [728, 210] on button "Deliver" at bounding box center [757, 223] width 81 height 33
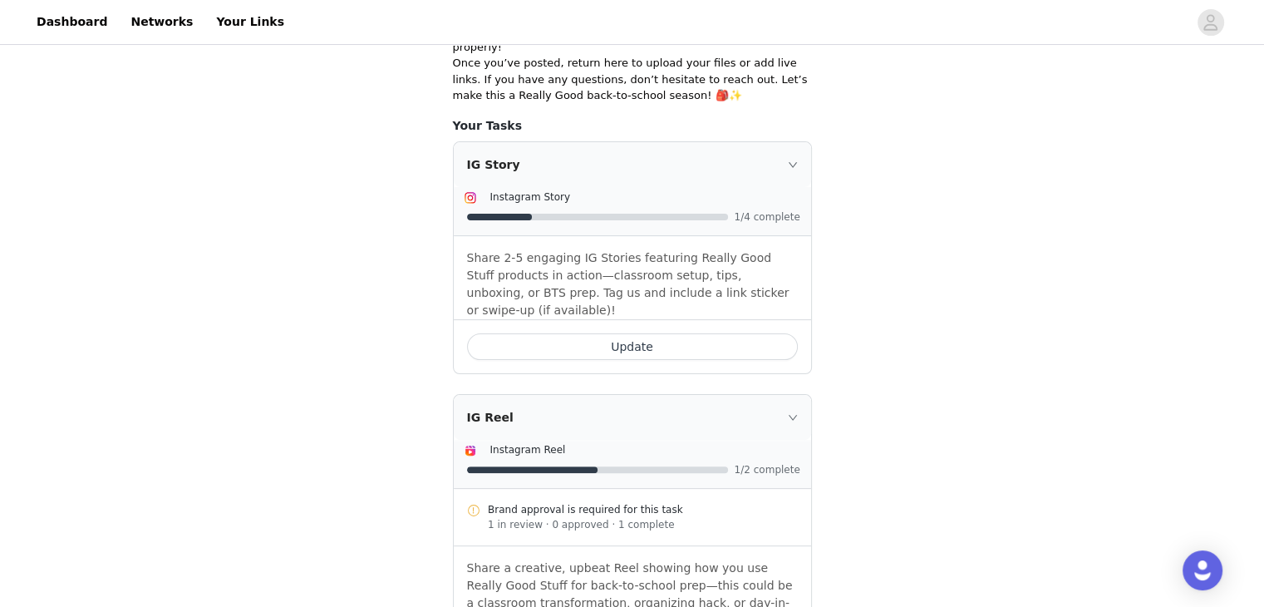
scroll to position [377, 0]
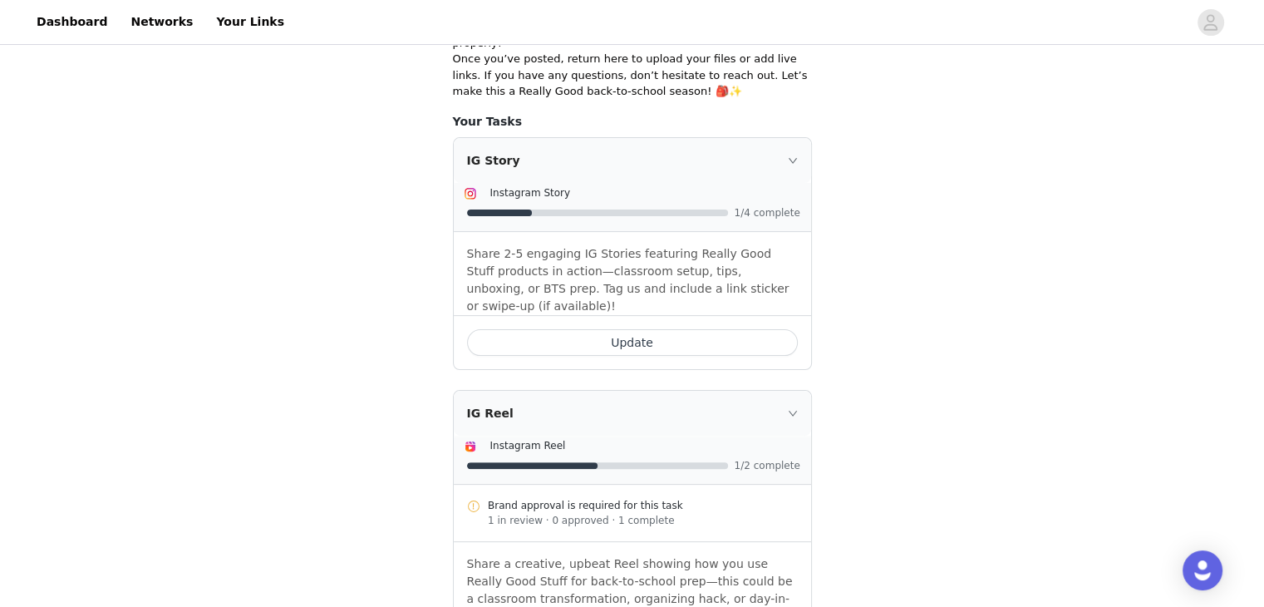
click at [688, 329] on button "Update" at bounding box center [632, 342] width 331 height 27
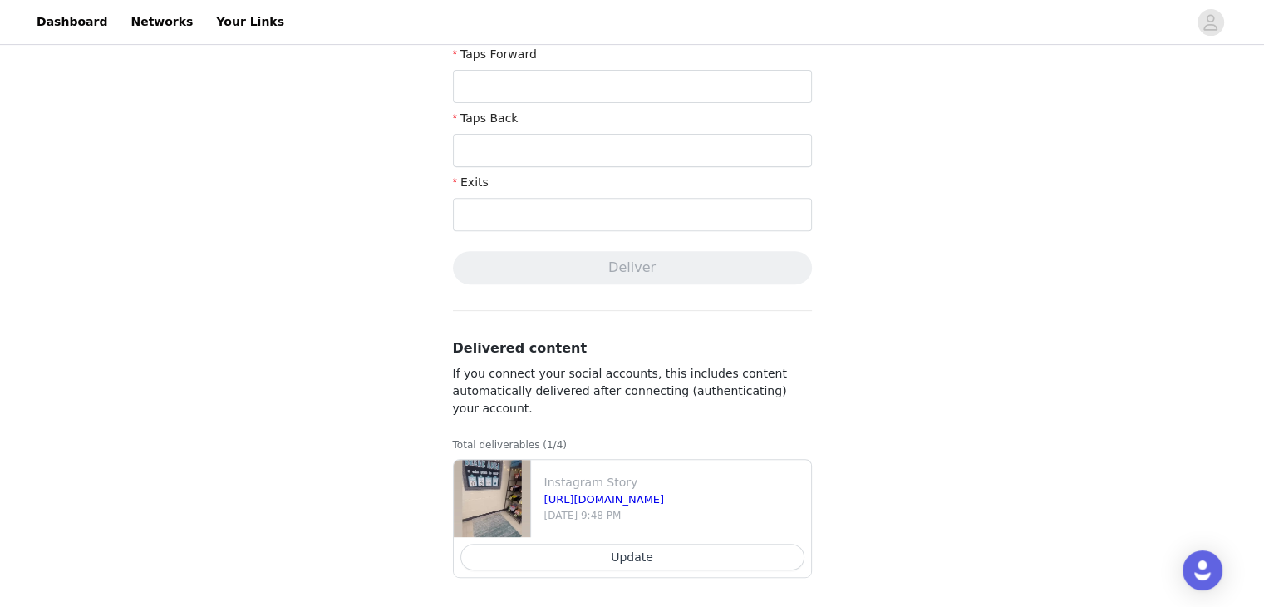
scroll to position [627, 0]
click at [665, 490] on link "https://www.instagram.com/stories//3708787084237747754" at bounding box center [604, 496] width 121 height 12
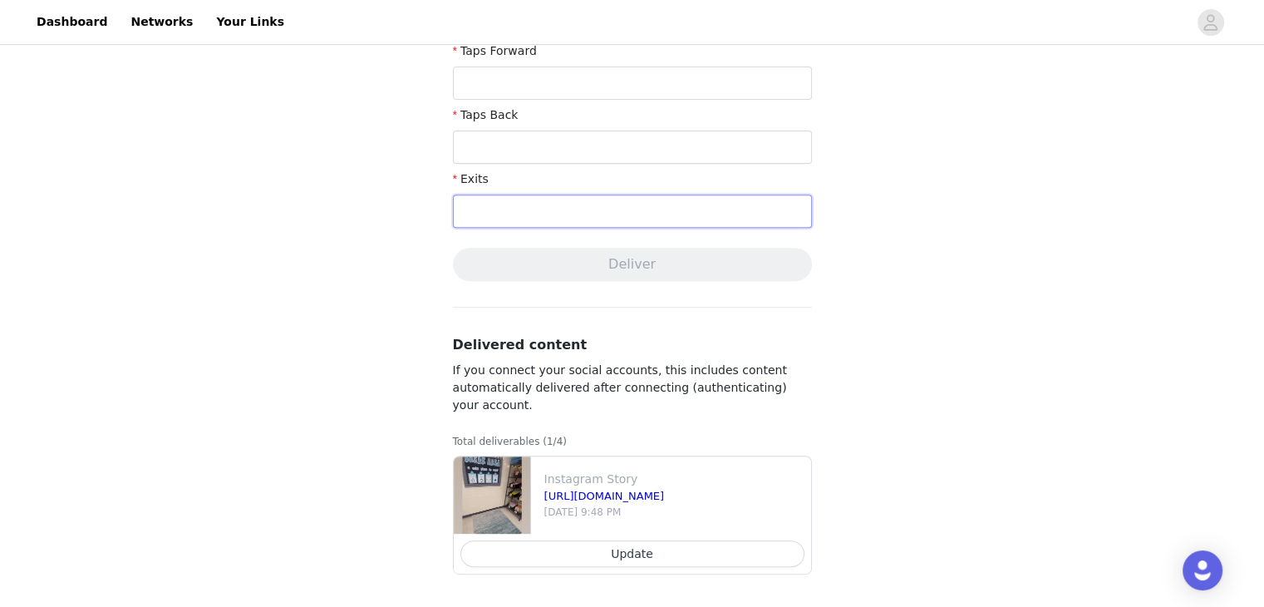
click at [548, 206] on input "text" at bounding box center [632, 211] width 359 height 33
type input "11"
click at [501, 143] on input "text" at bounding box center [632, 147] width 359 height 33
type input "1"
click at [481, 68] on input "text" at bounding box center [632, 82] width 359 height 33
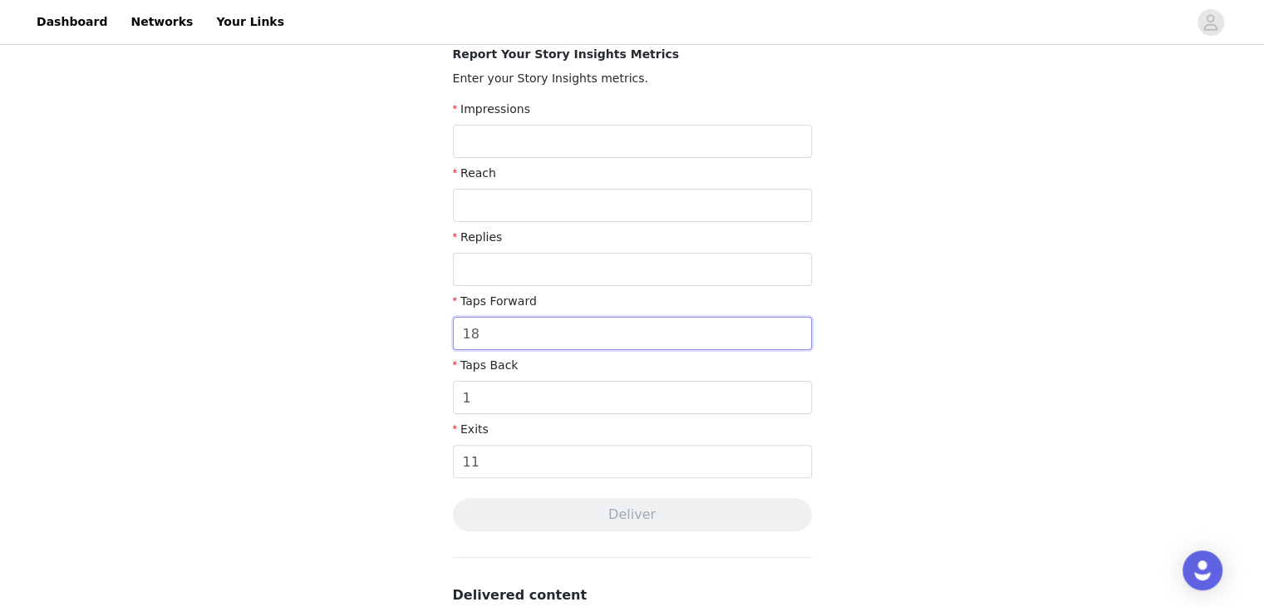
scroll to position [374, 0]
type input "18"
click at [545, 278] on input "text" at bounding box center [632, 271] width 359 height 33
type input "0"
click at [505, 194] on input "text" at bounding box center [632, 207] width 359 height 33
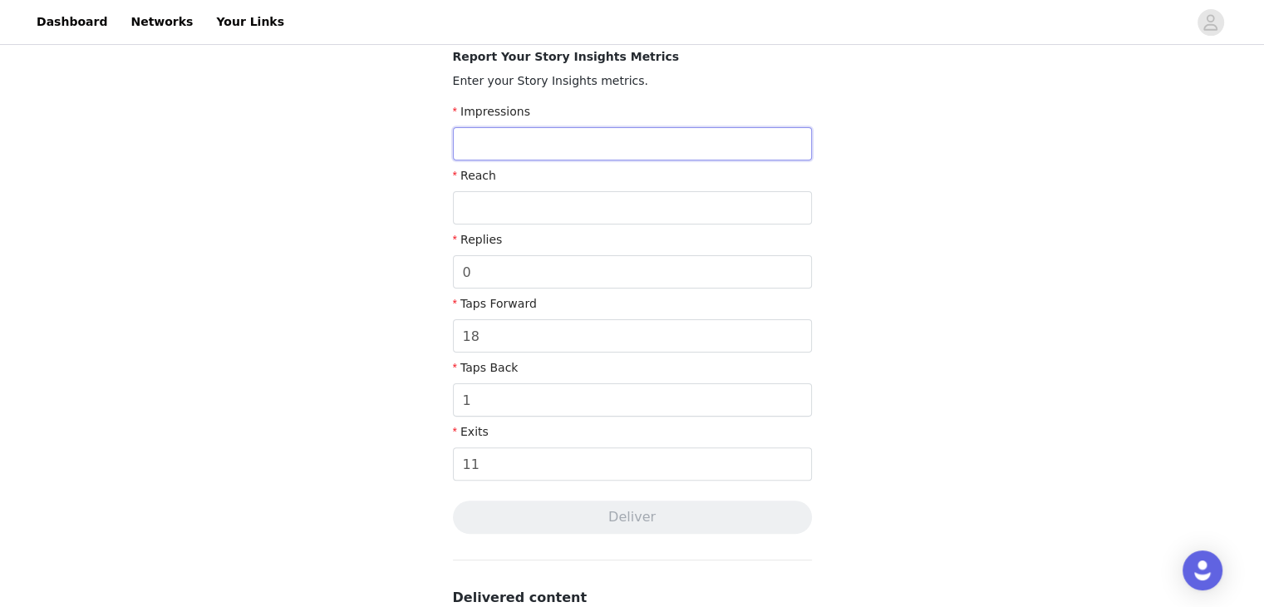
click at [487, 150] on input "text" at bounding box center [632, 143] width 359 height 33
type input "128"
click at [485, 219] on input "text" at bounding box center [632, 207] width 359 height 33
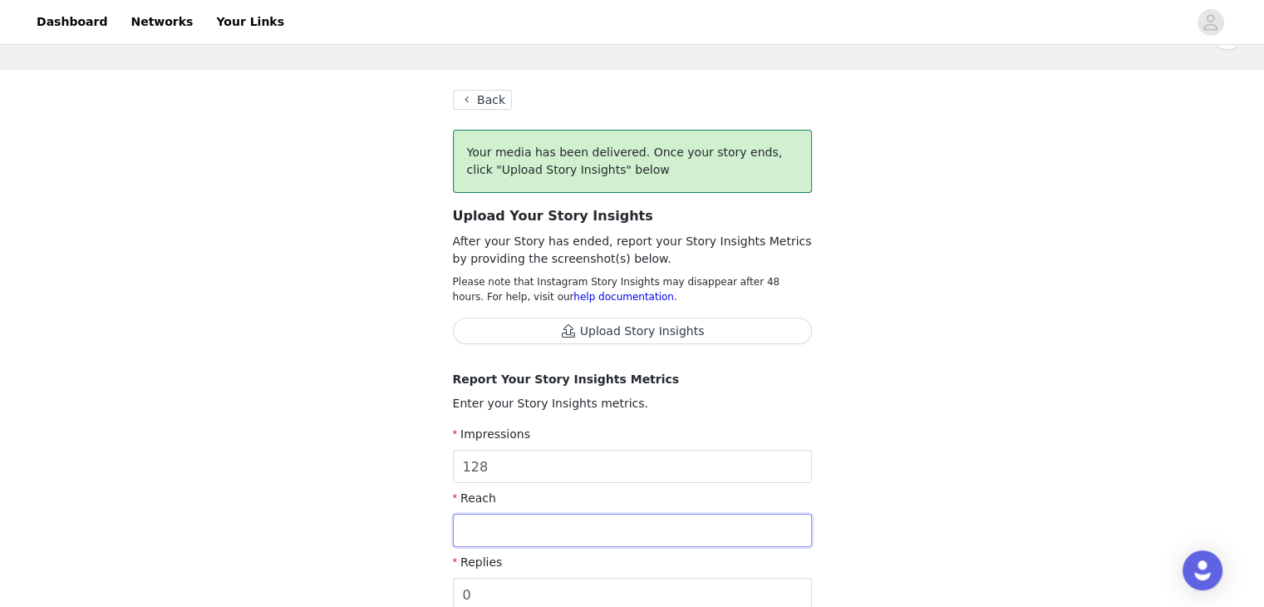
scroll to position [22, 0]
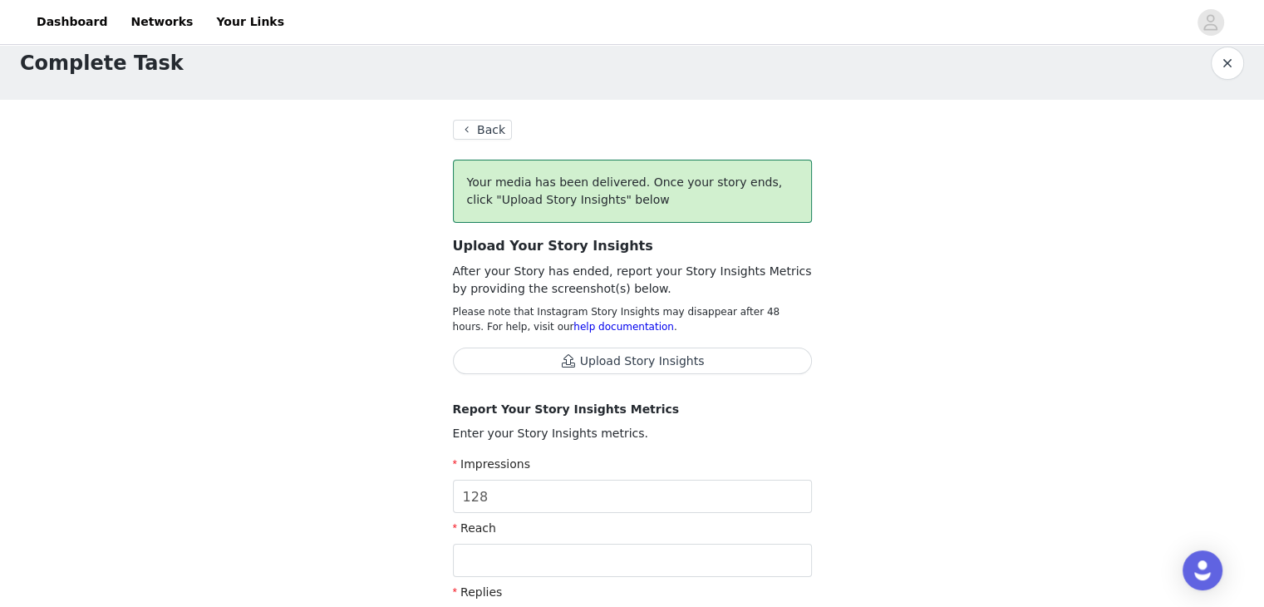
click at [628, 363] on button "Upload Story Insights" at bounding box center [632, 360] width 359 height 27
drag, startPoint x: 1276, startPoint y: 185, endPoint x: 1031, endPoint y: 154, distance: 247.1
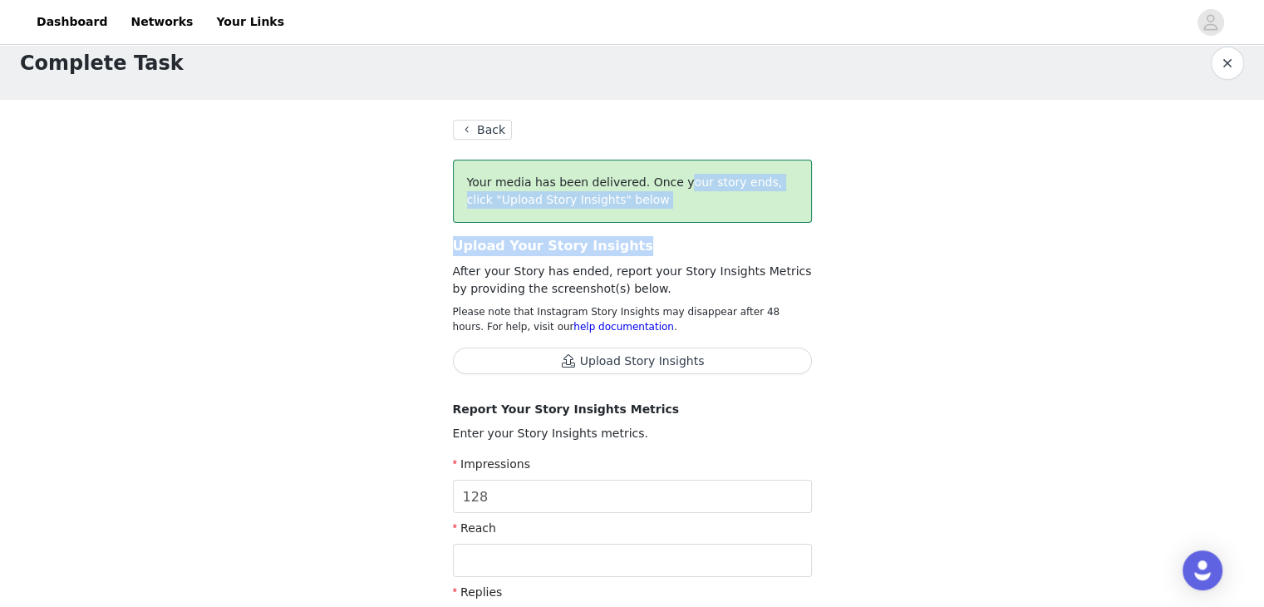
drag, startPoint x: 1262, startPoint y: 151, endPoint x: 1276, endPoint y: 230, distance: 80.2
click at [1264, 230] on html "Dashboard Networks Your Links Complete Task Back Your media has been delivered.…" at bounding box center [632, 281] width 1264 height 607
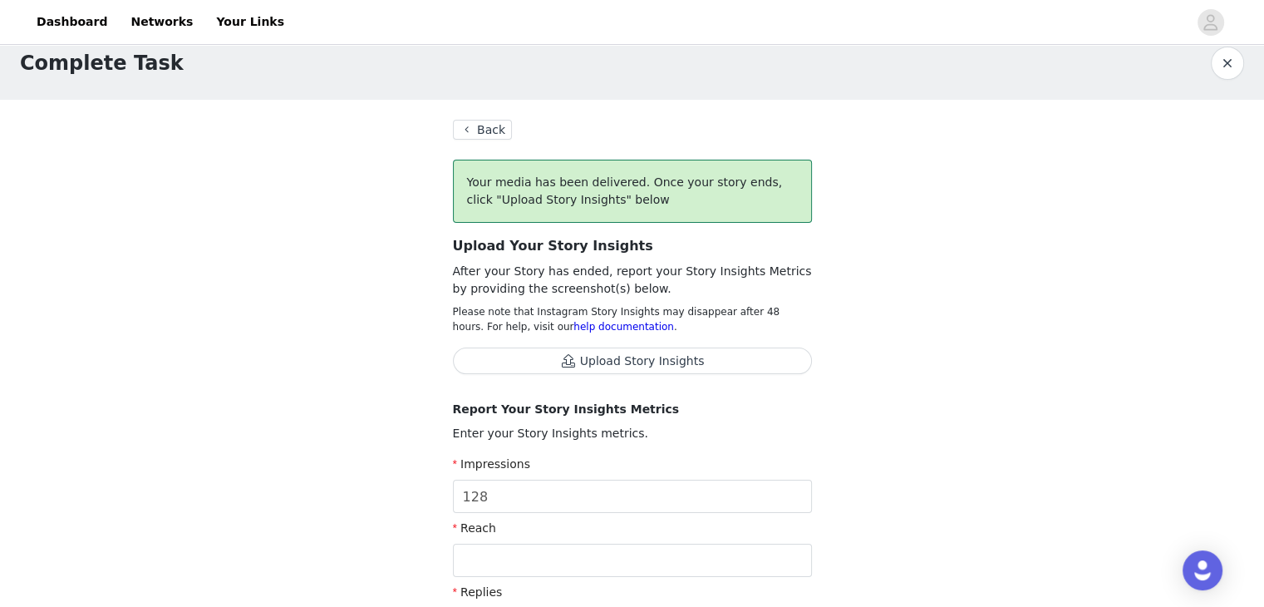
click at [574, 323] on link "help documentation" at bounding box center [624, 327] width 101 height 12
click at [627, 367] on button "Upload Story Insights" at bounding box center [632, 360] width 359 height 27
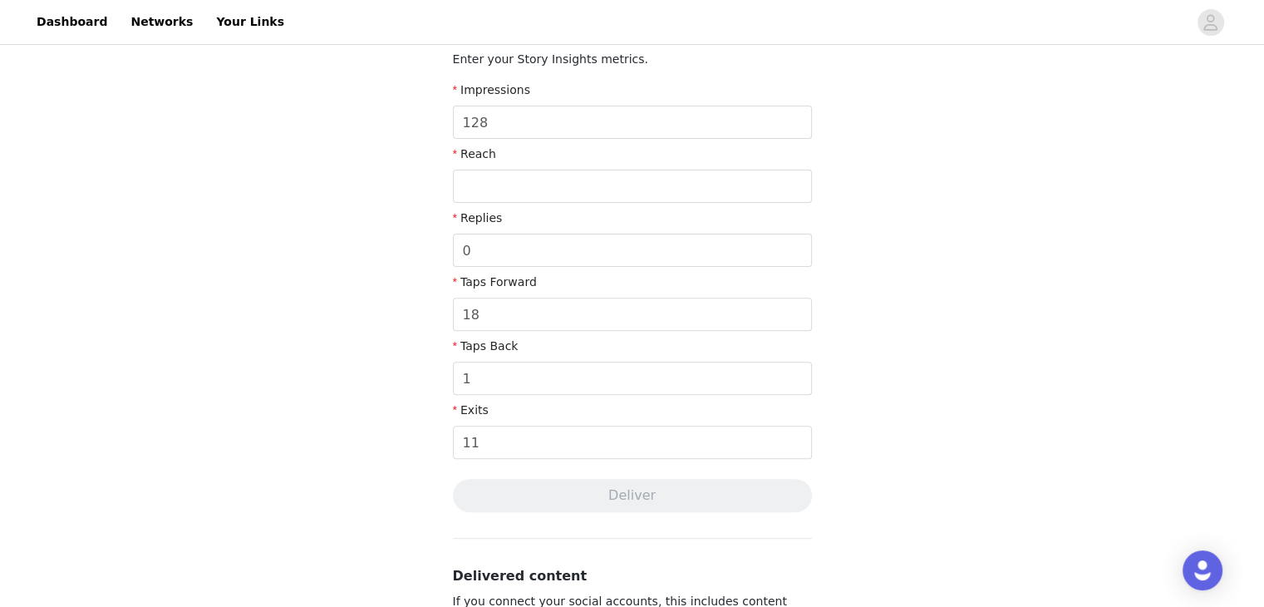
scroll to position [505, 0]
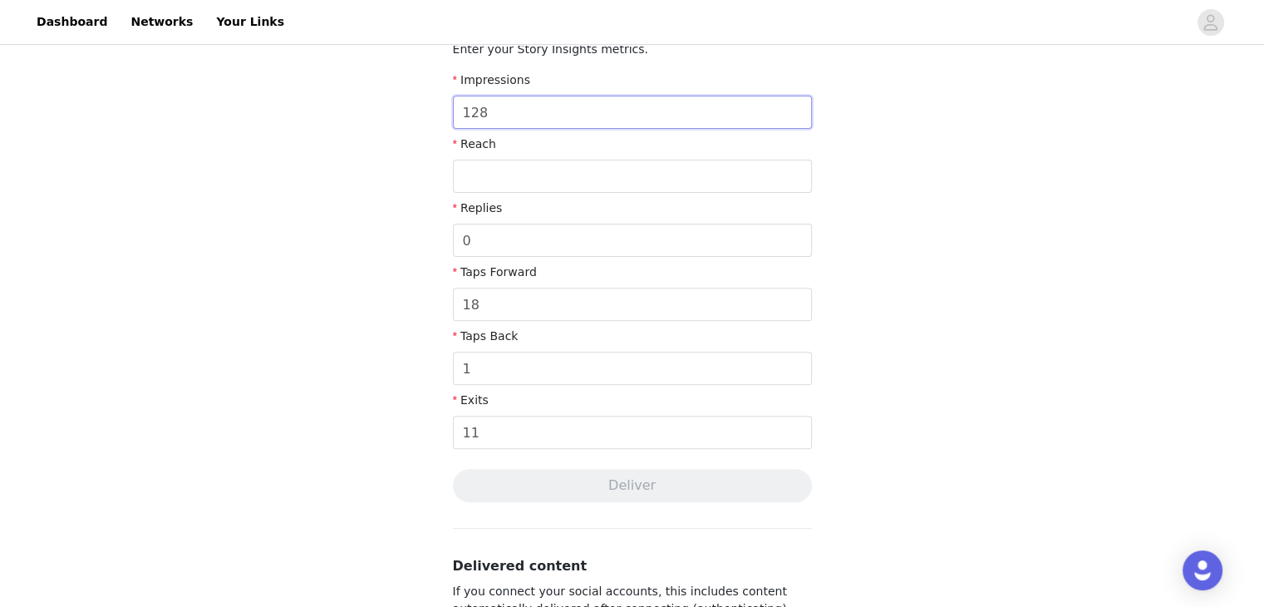
click at [502, 101] on input "128" at bounding box center [632, 112] width 359 height 33
click at [507, 170] on input "text" at bounding box center [632, 176] width 359 height 33
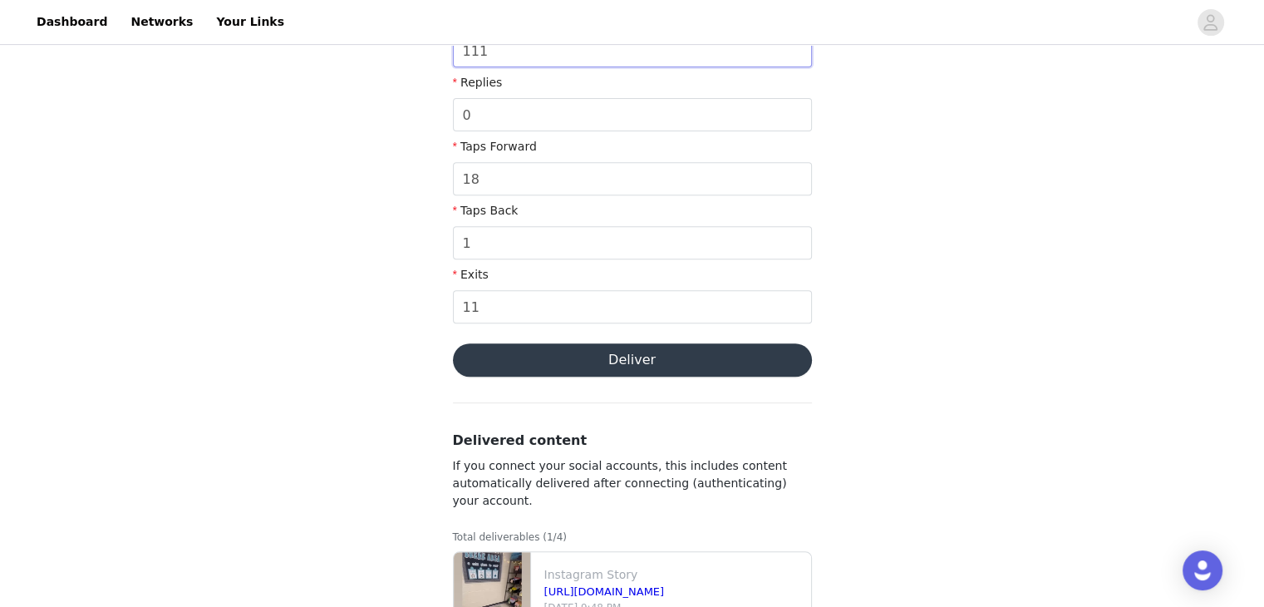
scroll to position [698, 0]
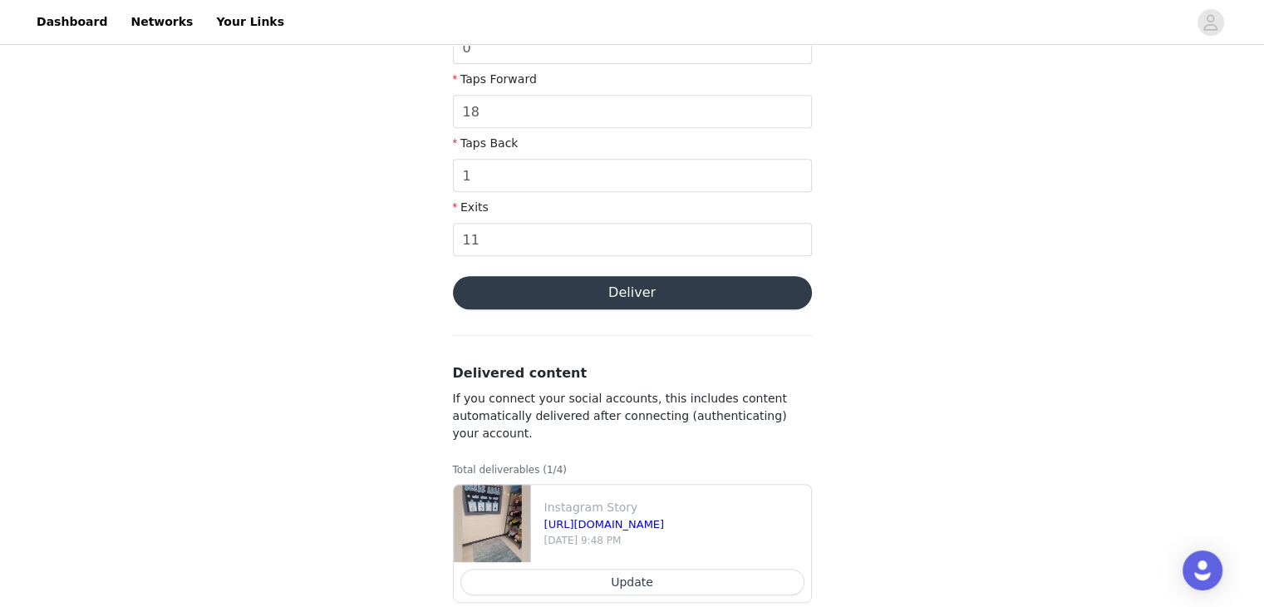
type input "111"
click at [628, 303] on button "Deliver" at bounding box center [632, 292] width 359 height 33
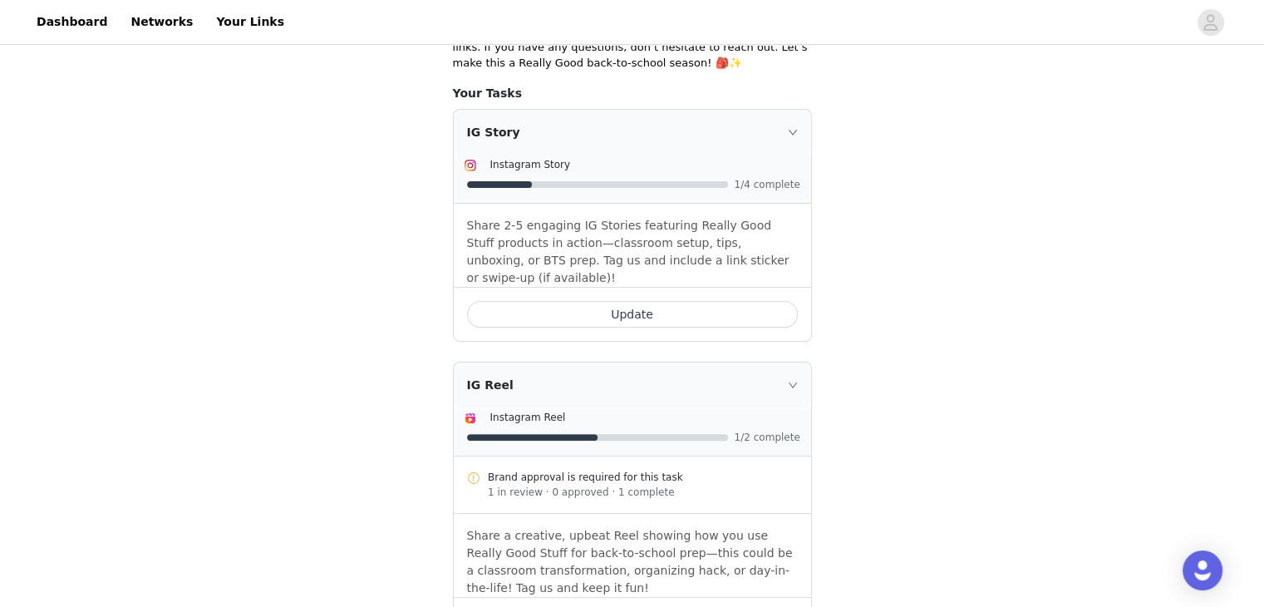
scroll to position [423, 0]
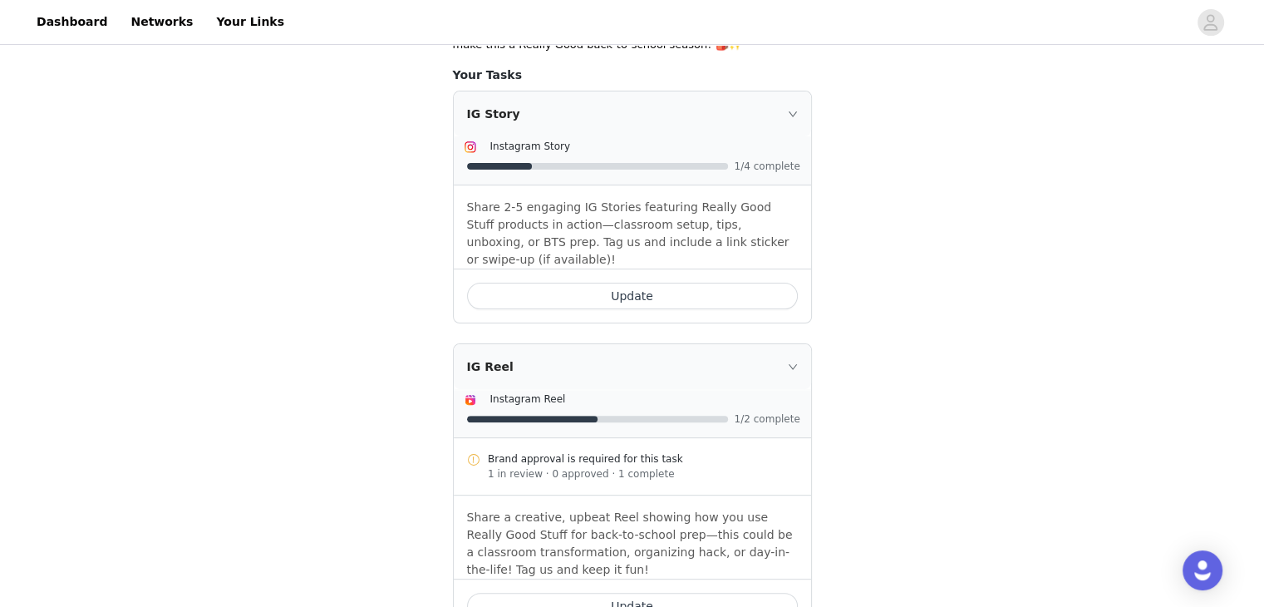
click at [725, 283] on button "Update" at bounding box center [632, 296] width 331 height 27
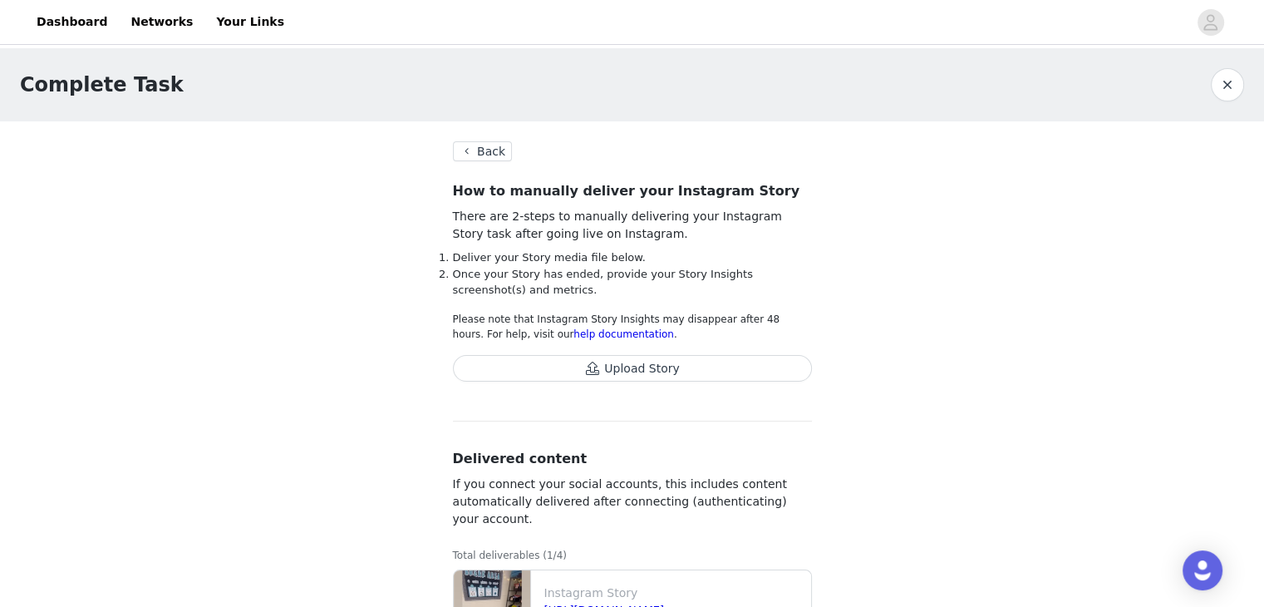
scroll to position [114, 0]
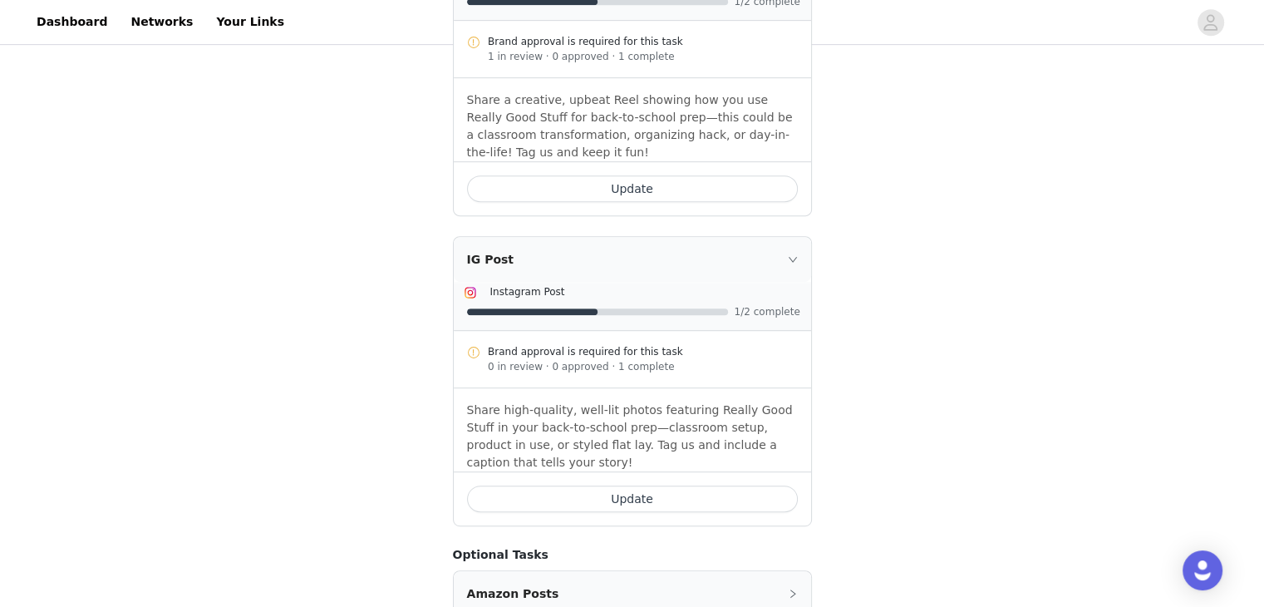
scroll to position [855, 0]
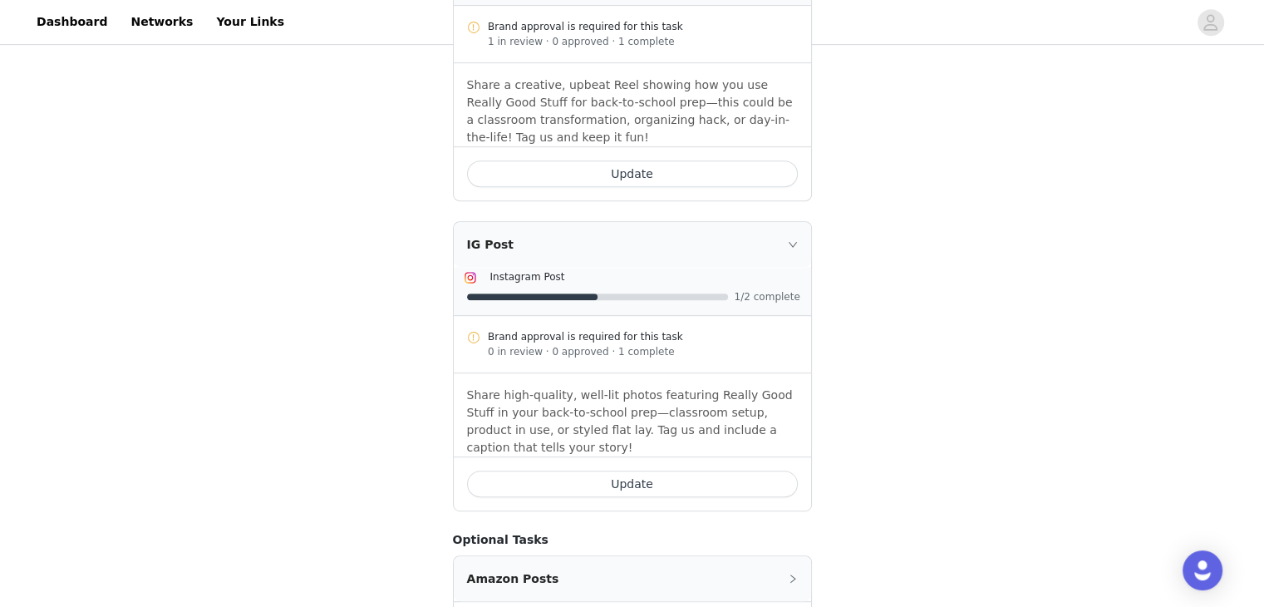
click at [584, 470] on button "Update" at bounding box center [632, 483] width 331 height 27
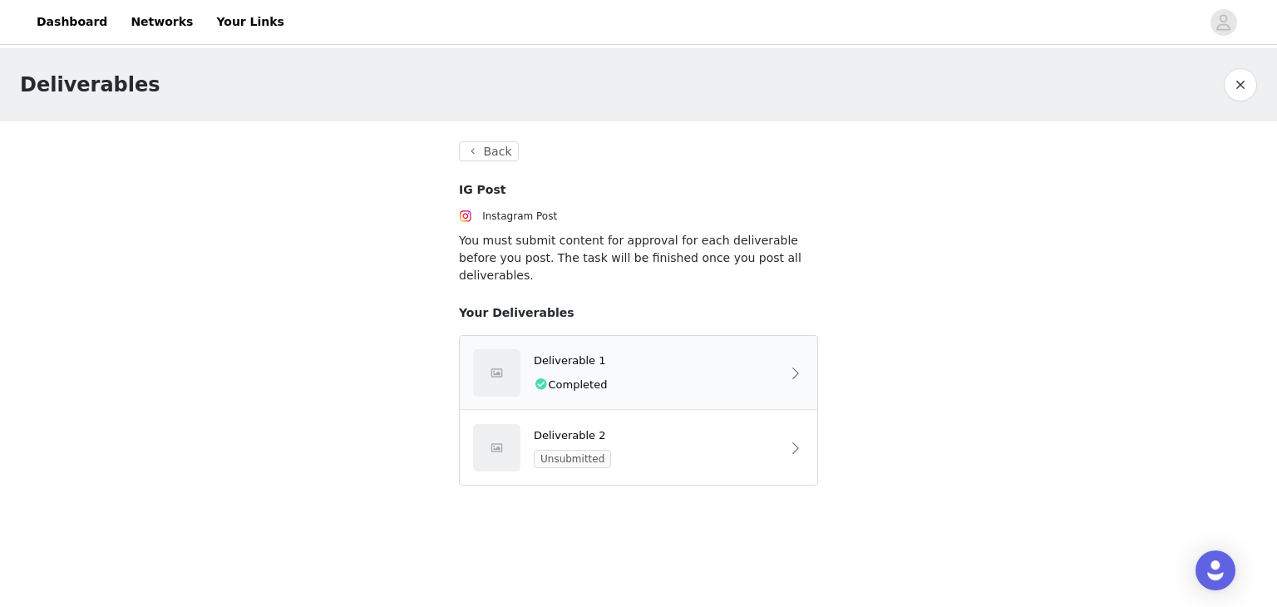
click at [793, 363] on span at bounding box center [795, 373] width 17 height 20
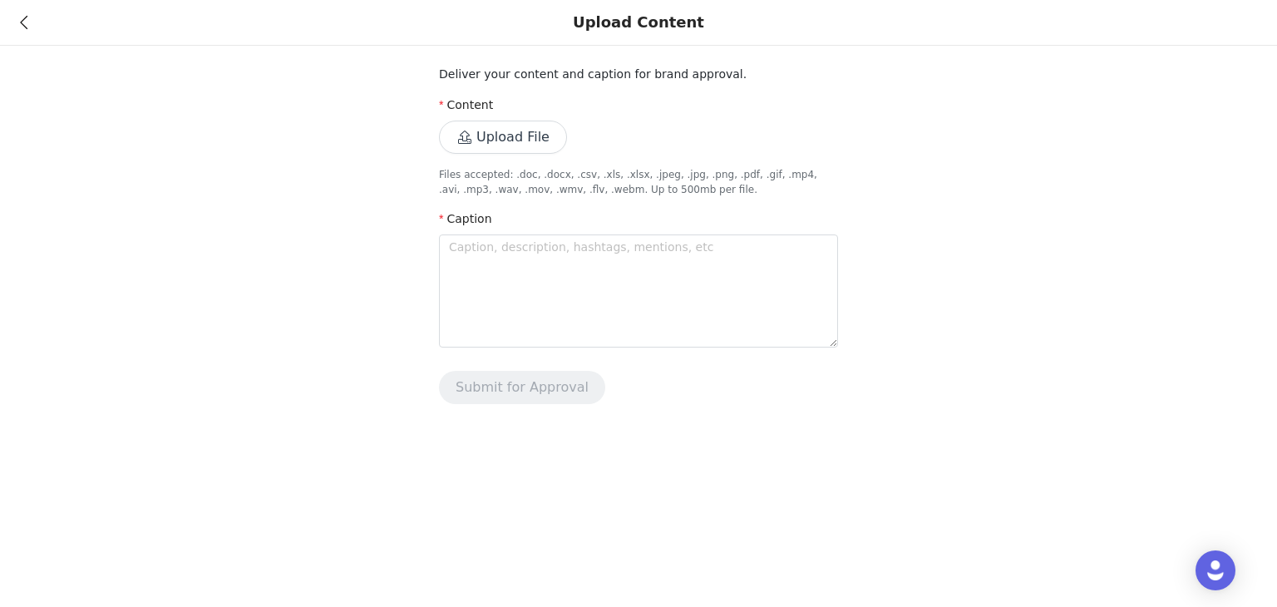
click at [20, 28] on icon at bounding box center [23, 23] width 7 height 12
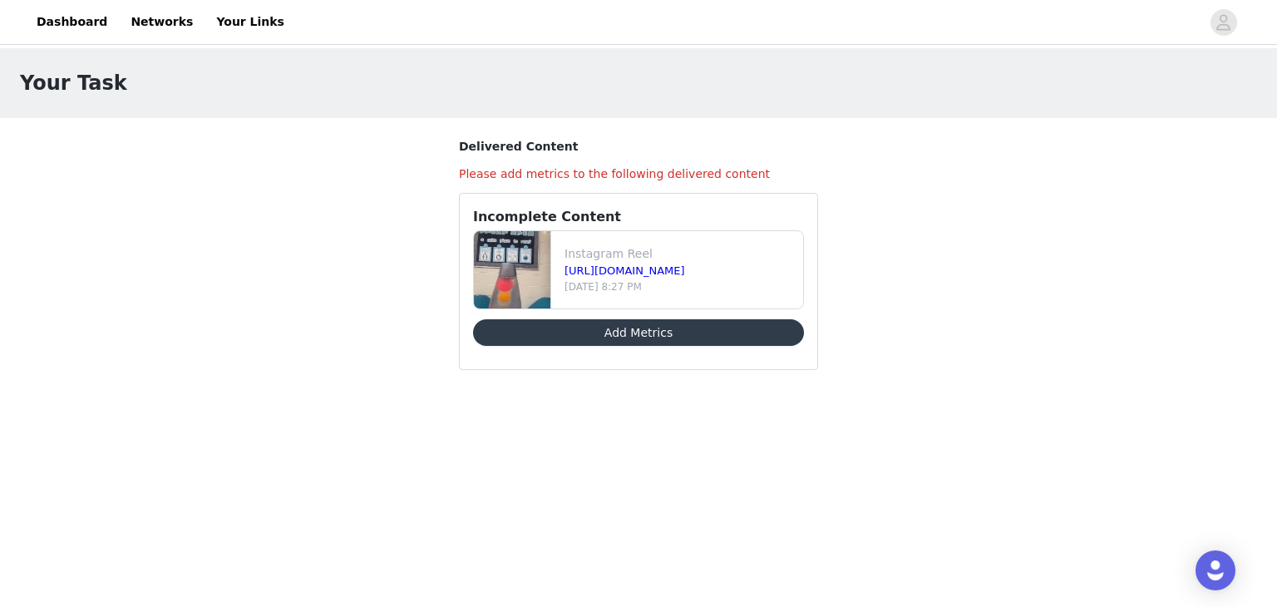
click at [622, 323] on button "Add Metrics" at bounding box center [638, 332] width 331 height 27
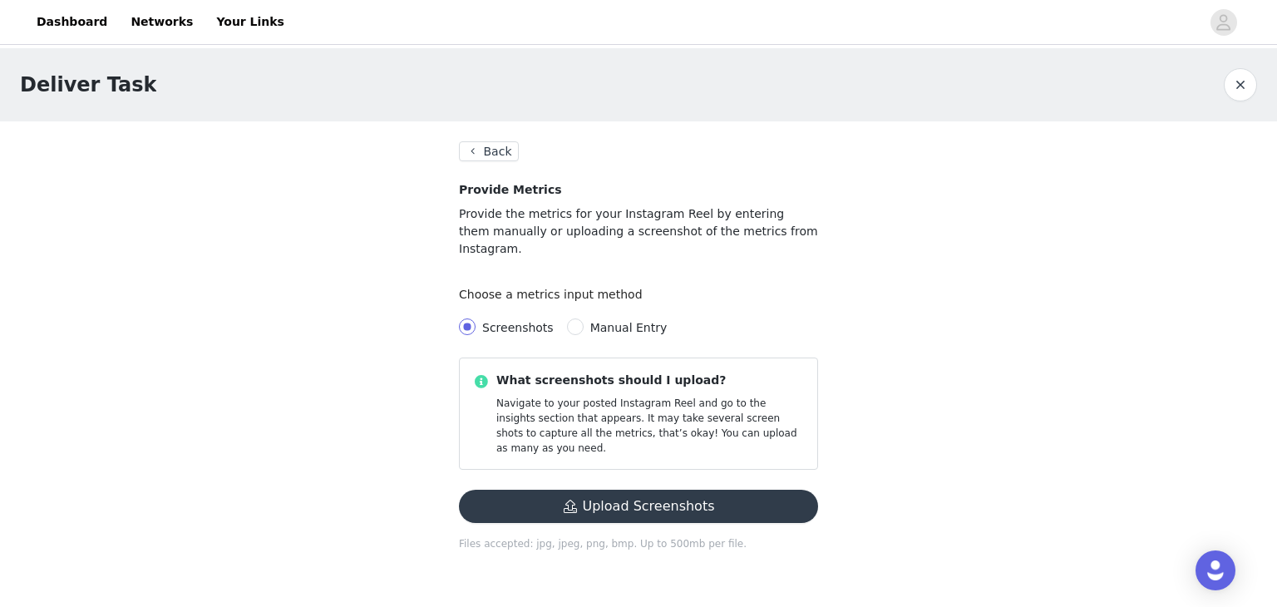
click at [584, 321] on span "Manual Entry" at bounding box center [629, 327] width 91 height 13
click at [579, 318] on input "Manual Entry" at bounding box center [575, 326] width 17 height 17
radio input "true"
radio input "false"
radio input "true"
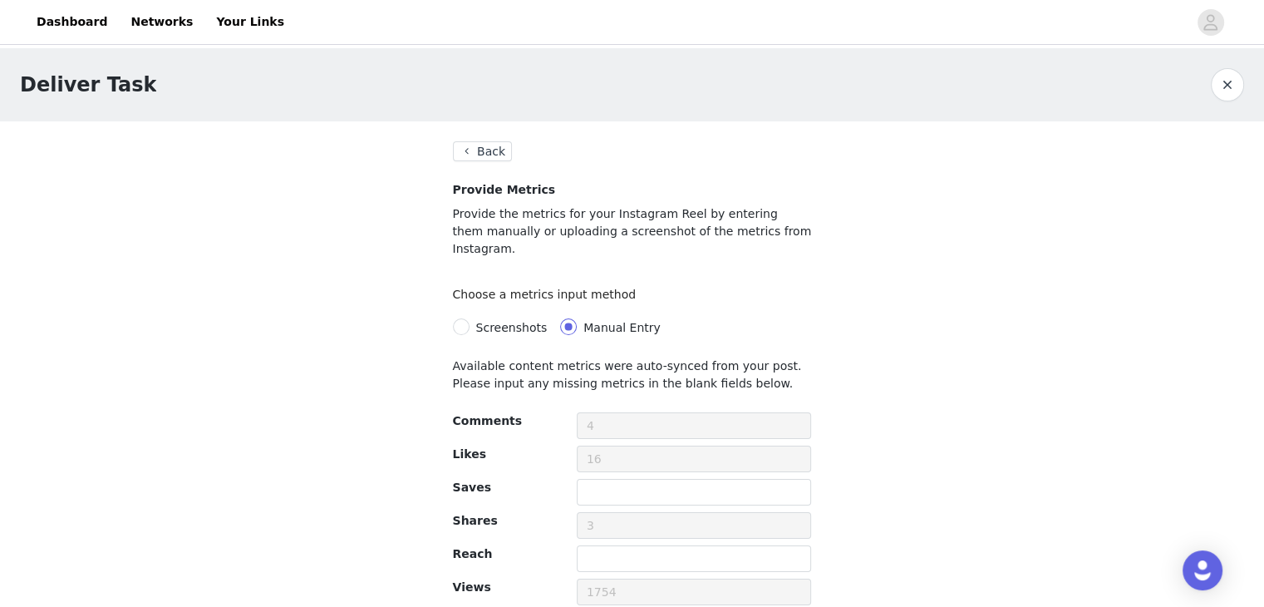
click at [909, 393] on div "Deliver Task Back Provide Metrics Provide the metrics for your Instagram Reel b…" at bounding box center [632, 366] width 1264 height 637
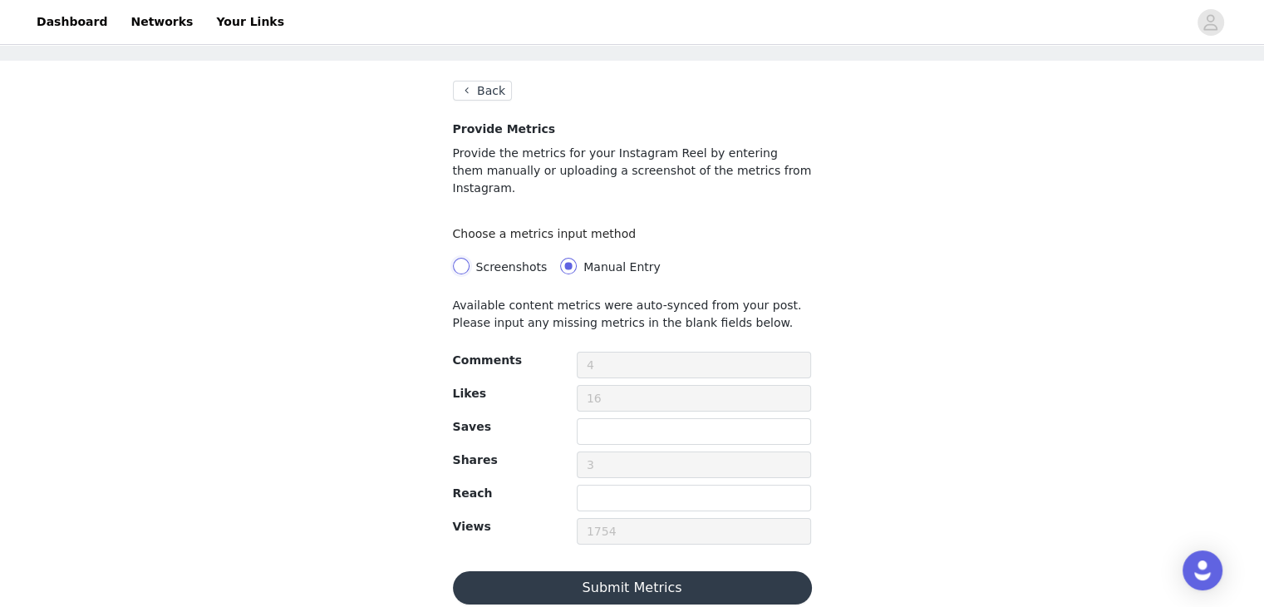
click at [469, 258] on input "Screenshots" at bounding box center [461, 266] width 17 height 17
radio input "true"
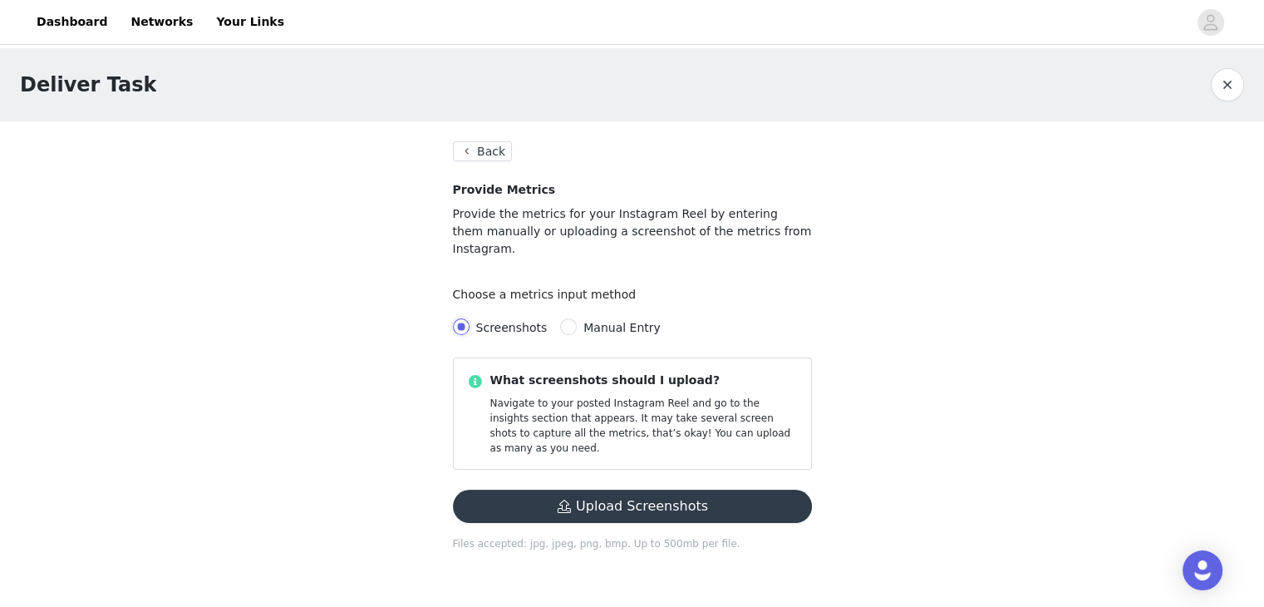
scroll to position [0, 0]
click at [593, 318] on label "Manual Entry" at bounding box center [620, 327] width 107 height 18
click at [584, 318] on input "Manual Entry" at bounding box center [575, 326] width 17 height 17
radio input "true"
radio input "false"
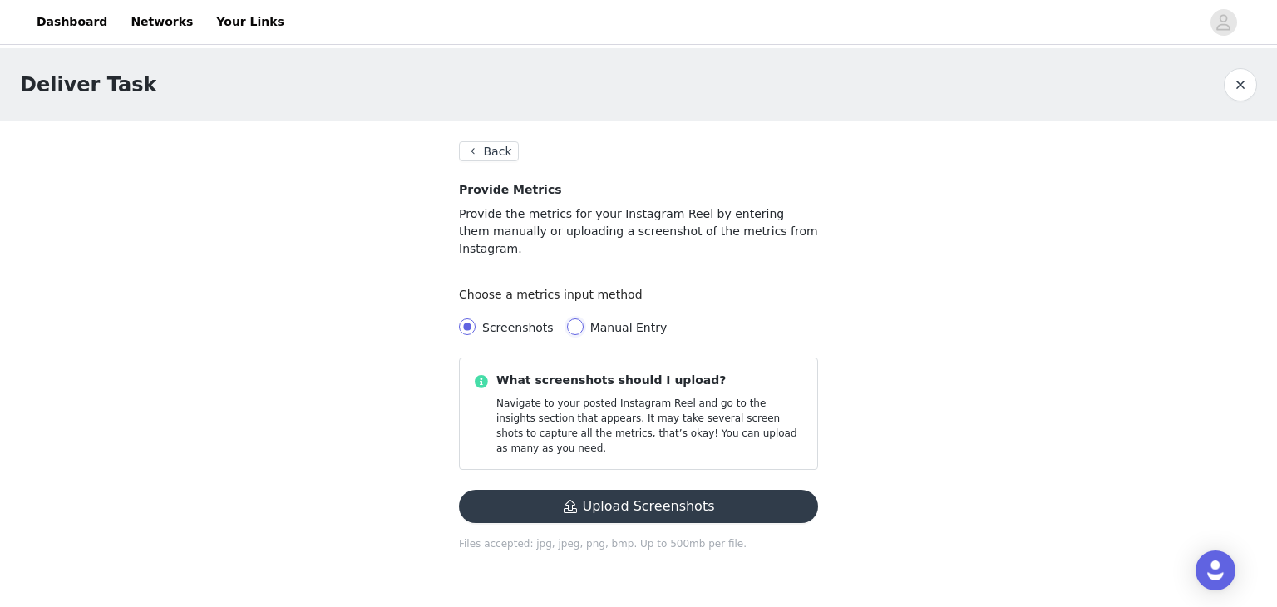
radio input "true"
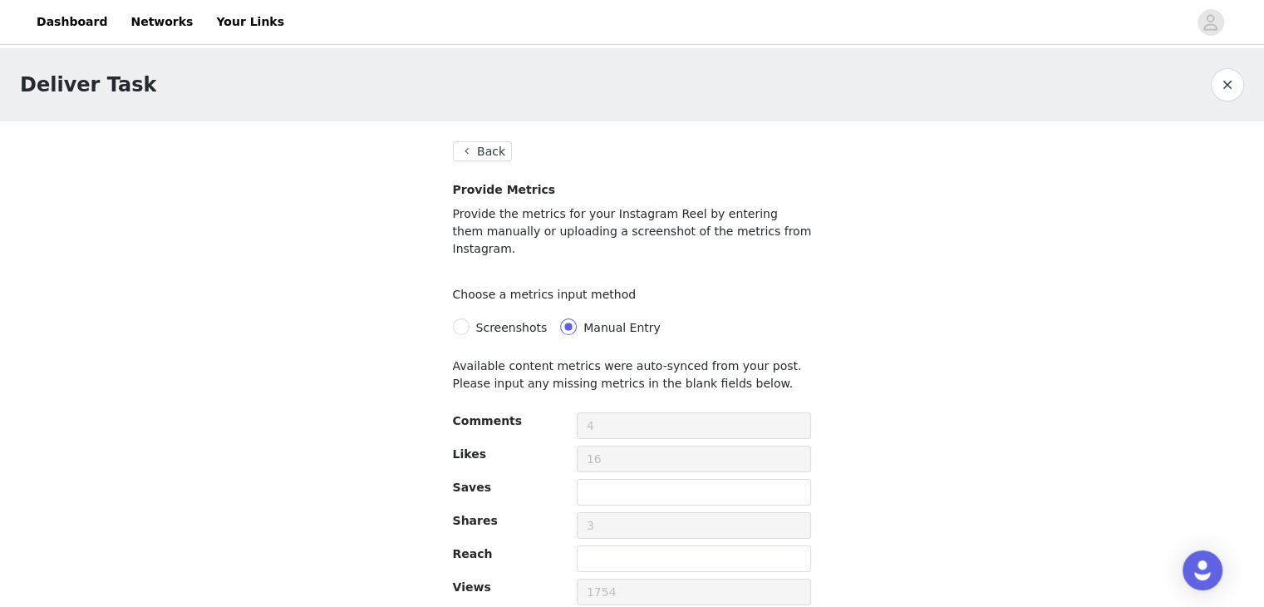
click at [573, 412] on div at bounding box center [694, 428] width 249 height 33
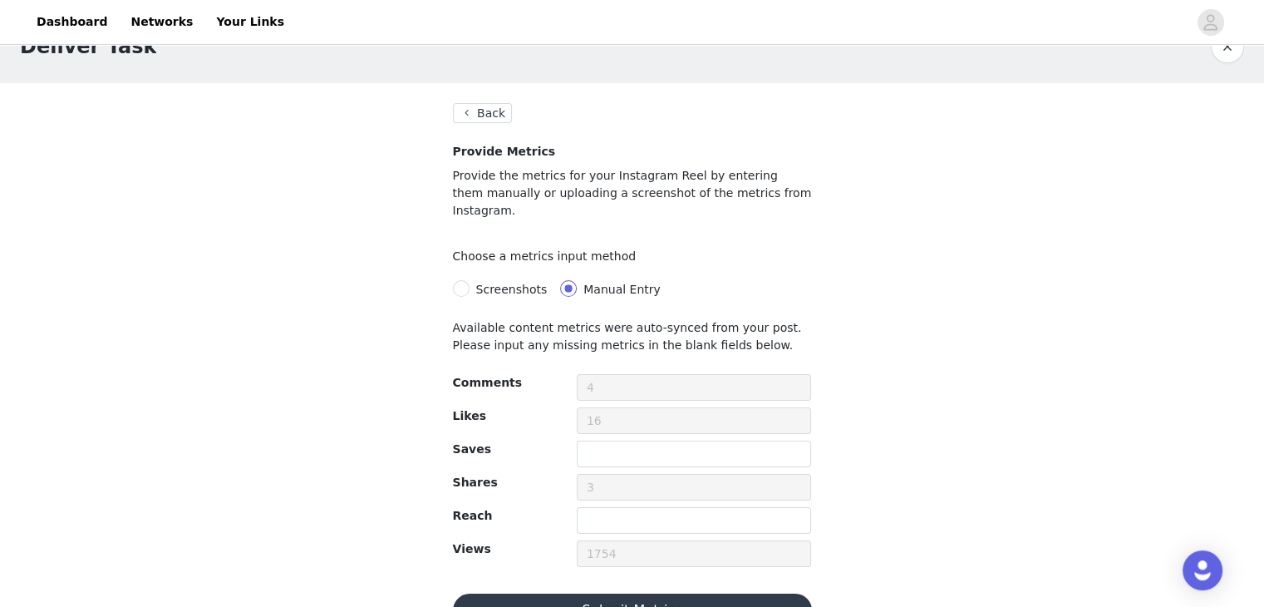
scroll to position [61, 0]
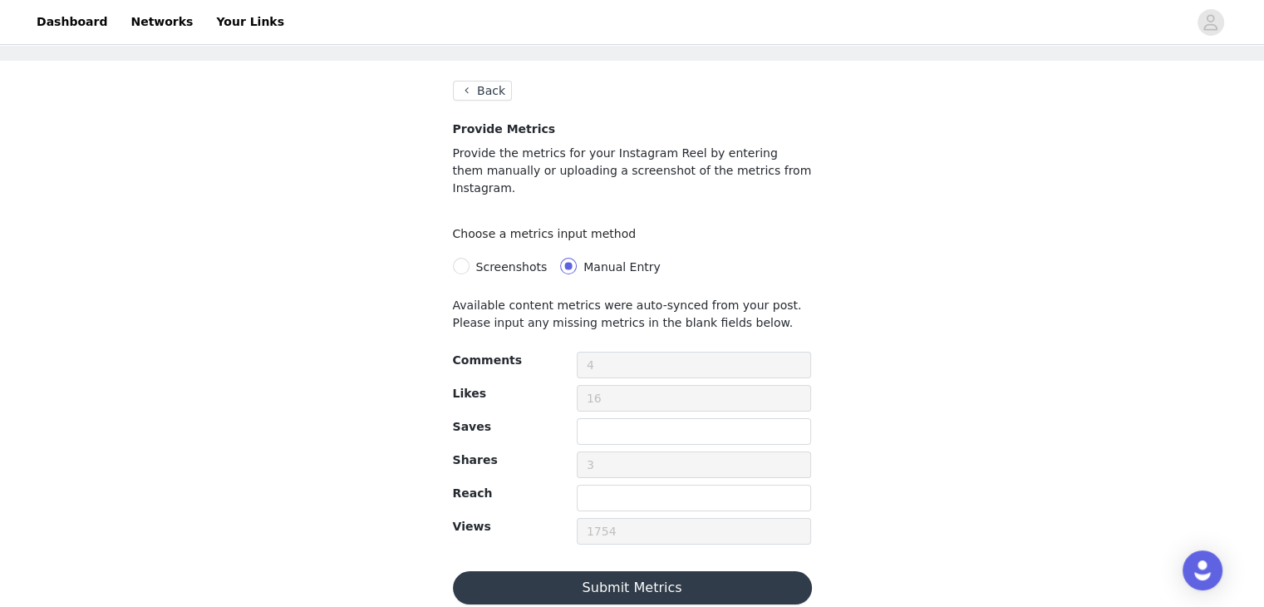
click at [633, 571] on button "Submit Metrics" at bounding box center [632, 587] width 359 height 33
click at [472, 260] on span "Screenshots" at bounding box center [512, 266] width 85 height 13
click at [470, 258] on input "Screenshots" at bounding box center [461, 266] width 17 height 17
radio input "true"
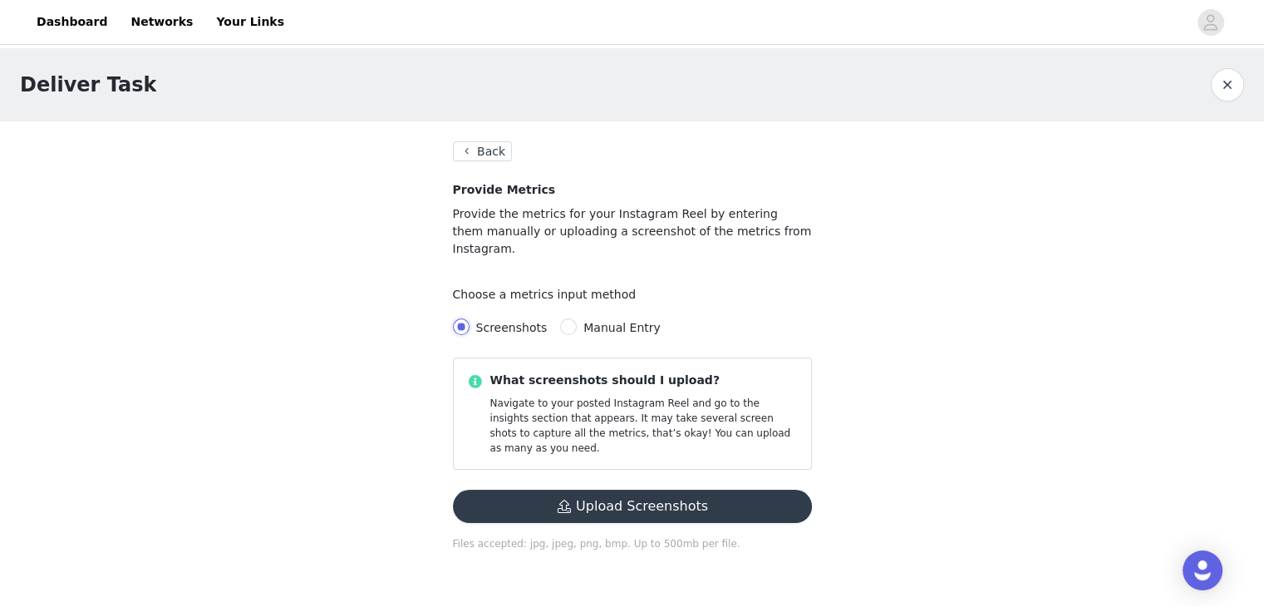
scroll to position [0, 0]
click at [612, 321] on span "Manual Entry" at bounding box center [628, 327] width 77 height 13
click at [584, 318] on input "Manual Entry" at bounding box center [575, 326] width 17 height 17
radio input "true"
radio input "false"
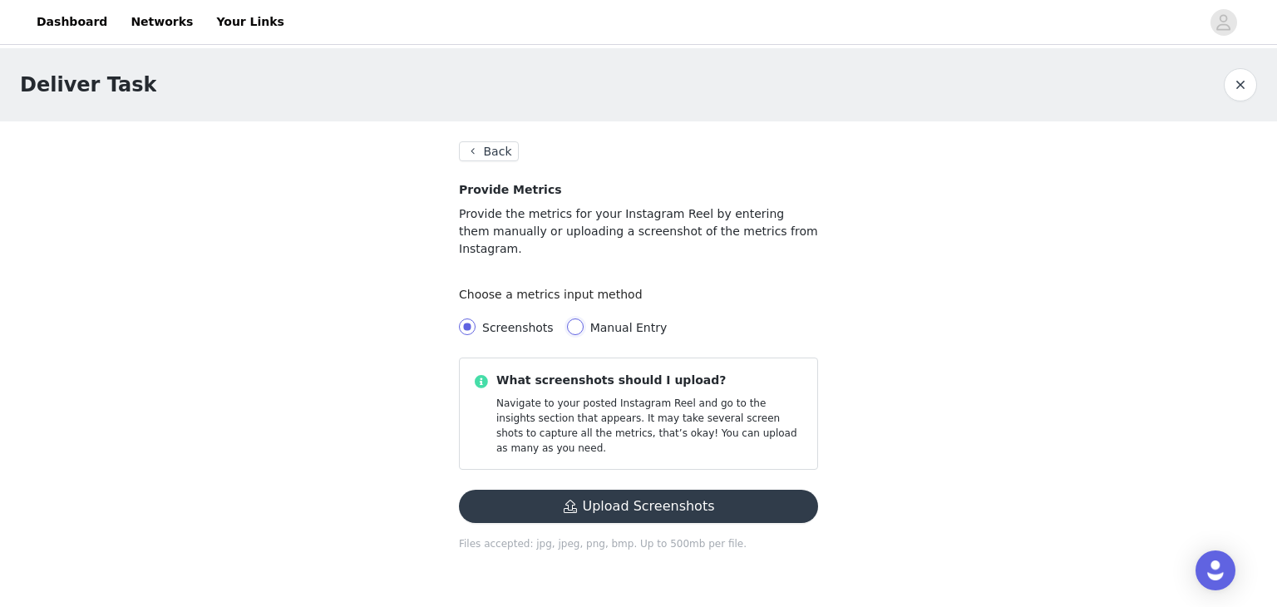
radio input "true"
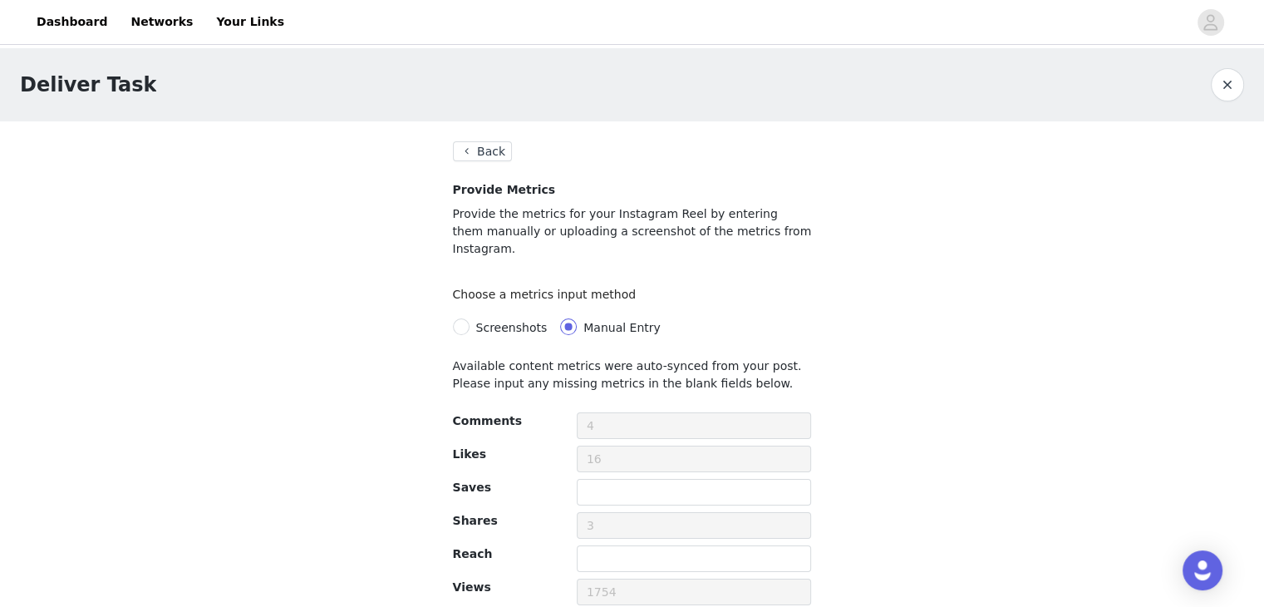
click at [470, 321] on span "Screenshots" at bounding box center [512, 327] width 85 height 13
click at [470, 318] on input "Screenshots" at bounding box center [461, 326] width 17 height 17
radio input "true"
radio input "false"
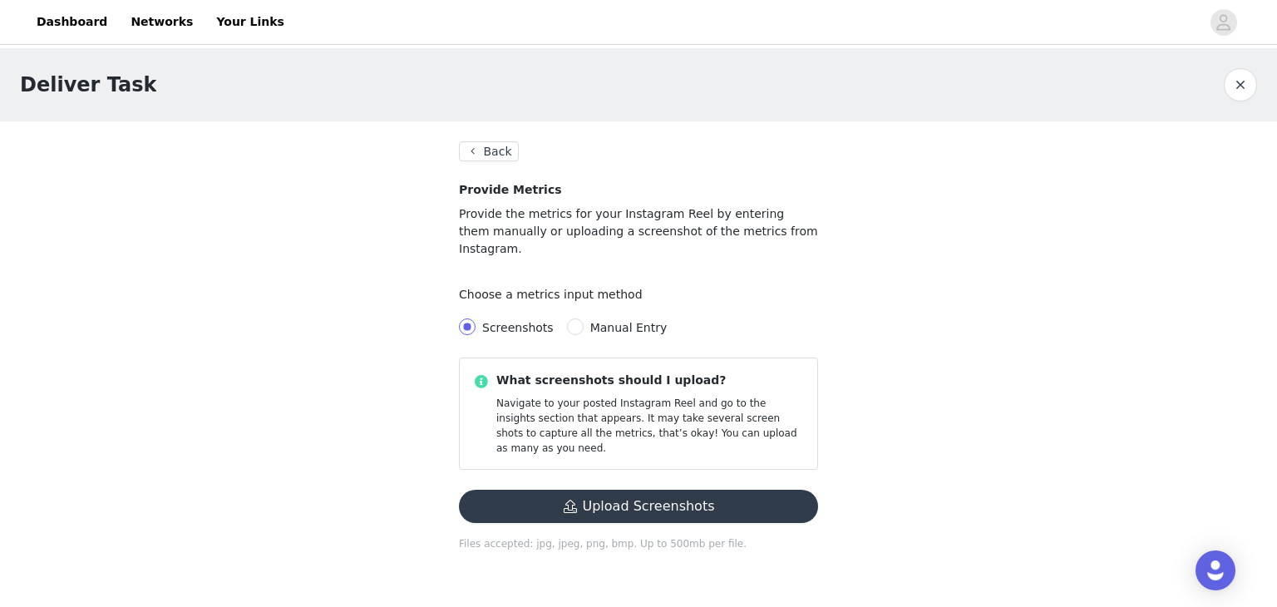
click at [681, 490] on button "Upload Screenshots" at bounding box center [638, 506] width 359 height 33
click at [605, 490] on button "Upload Screenshots" at bounding box center [638, 506] width 359 height 33
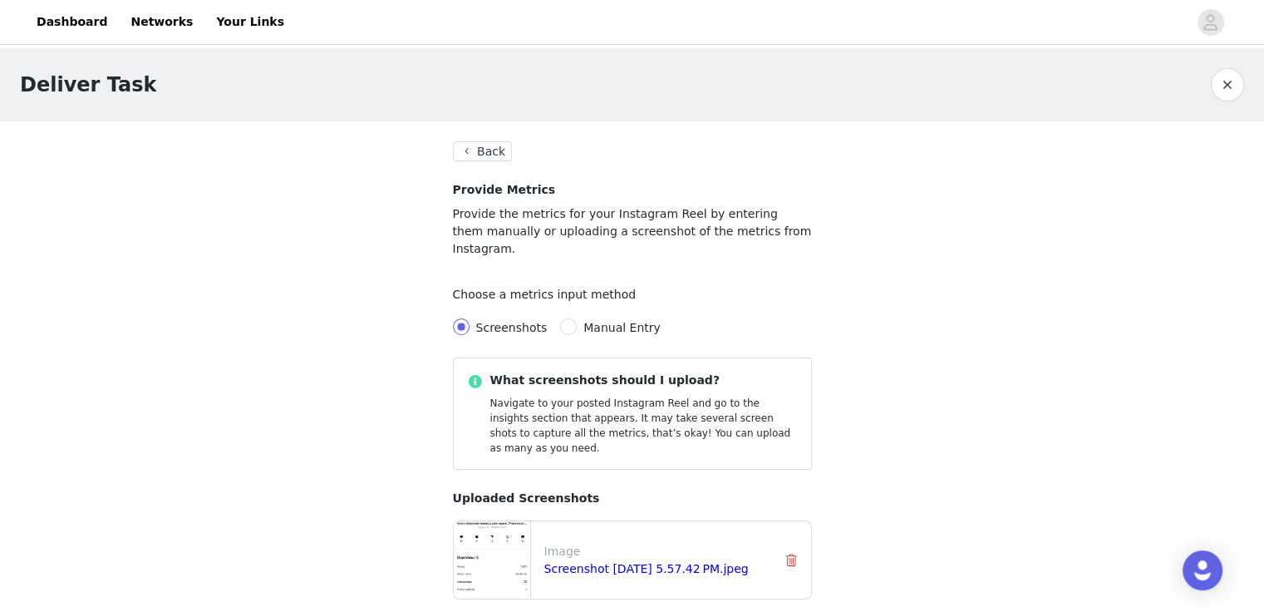
scroll to position [74, 0]
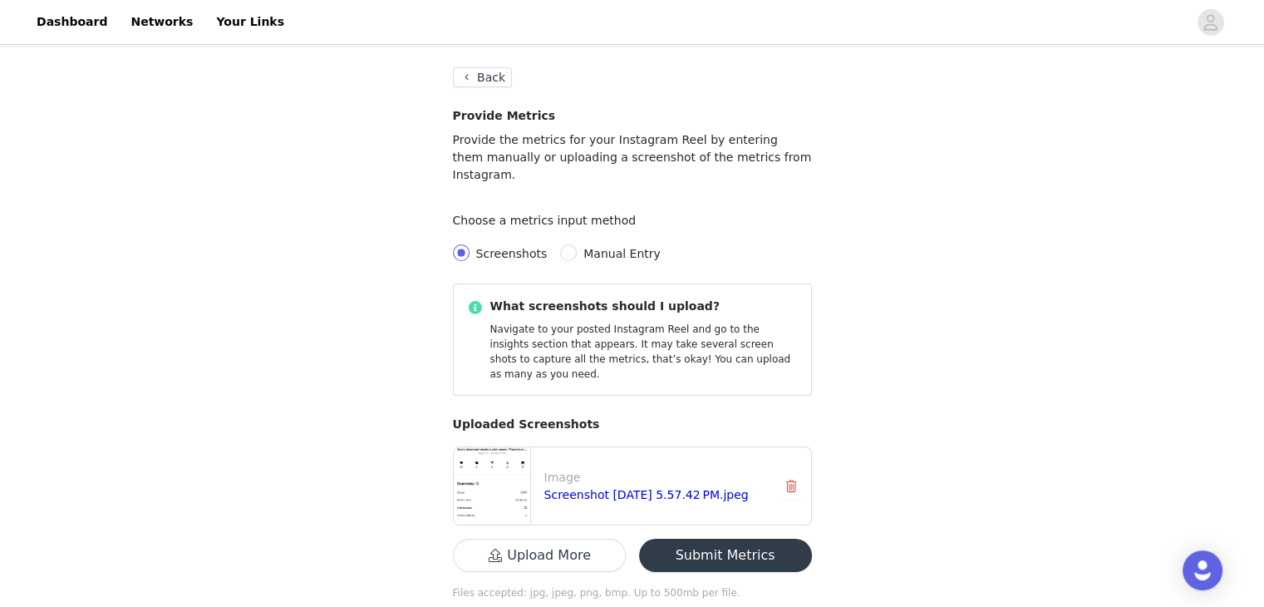
click at [715, 539] on button "Submit Metrics" at bounding box center [725, 555] width 173 height 33
